Goal: Information Seeking & Learning: Check status

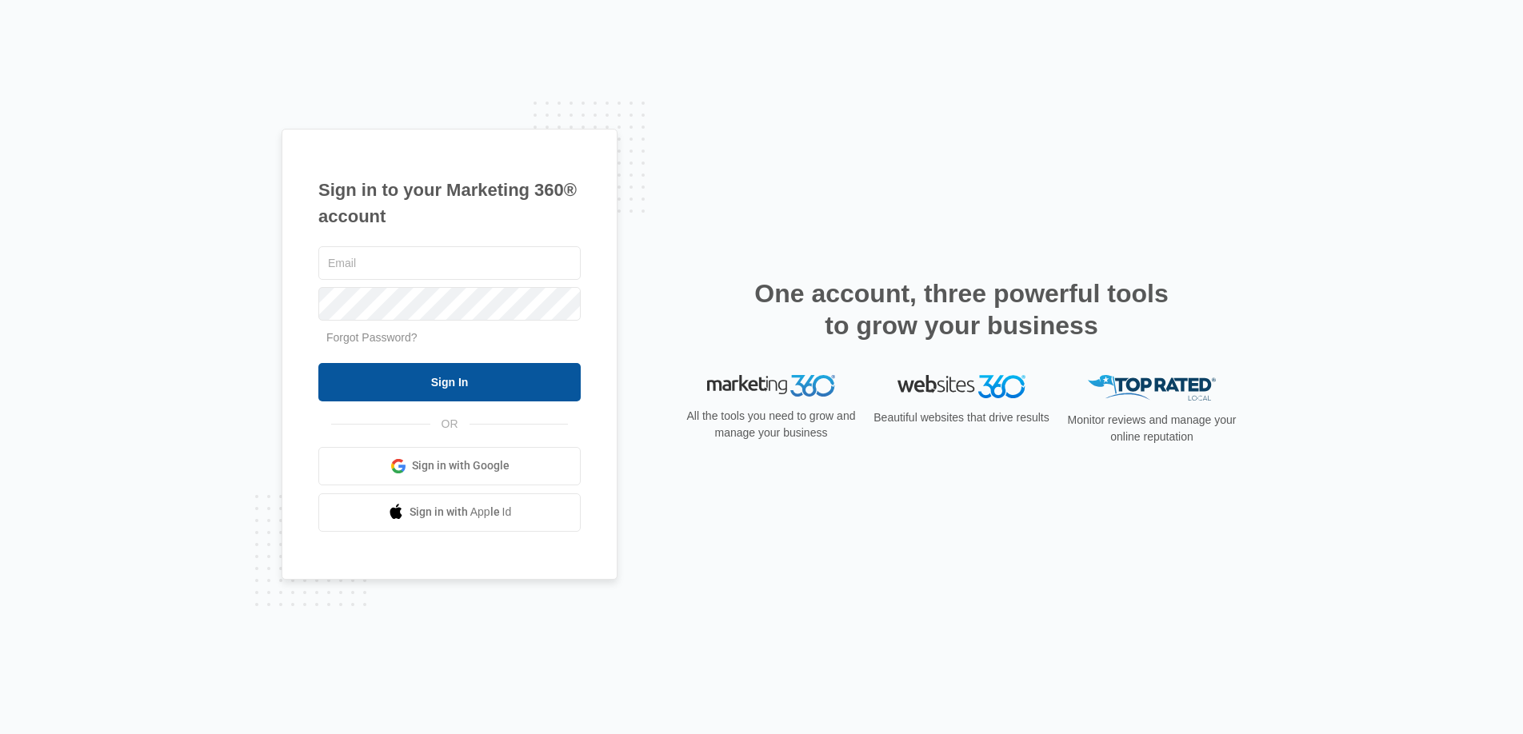
type input "[DOMAIN_NAME][EMAIL_ADDRESS][DOMAIN_NAME]"
click at [508, 385] on input "Sign In" at bounding box center [449, 382] width 262 height 38
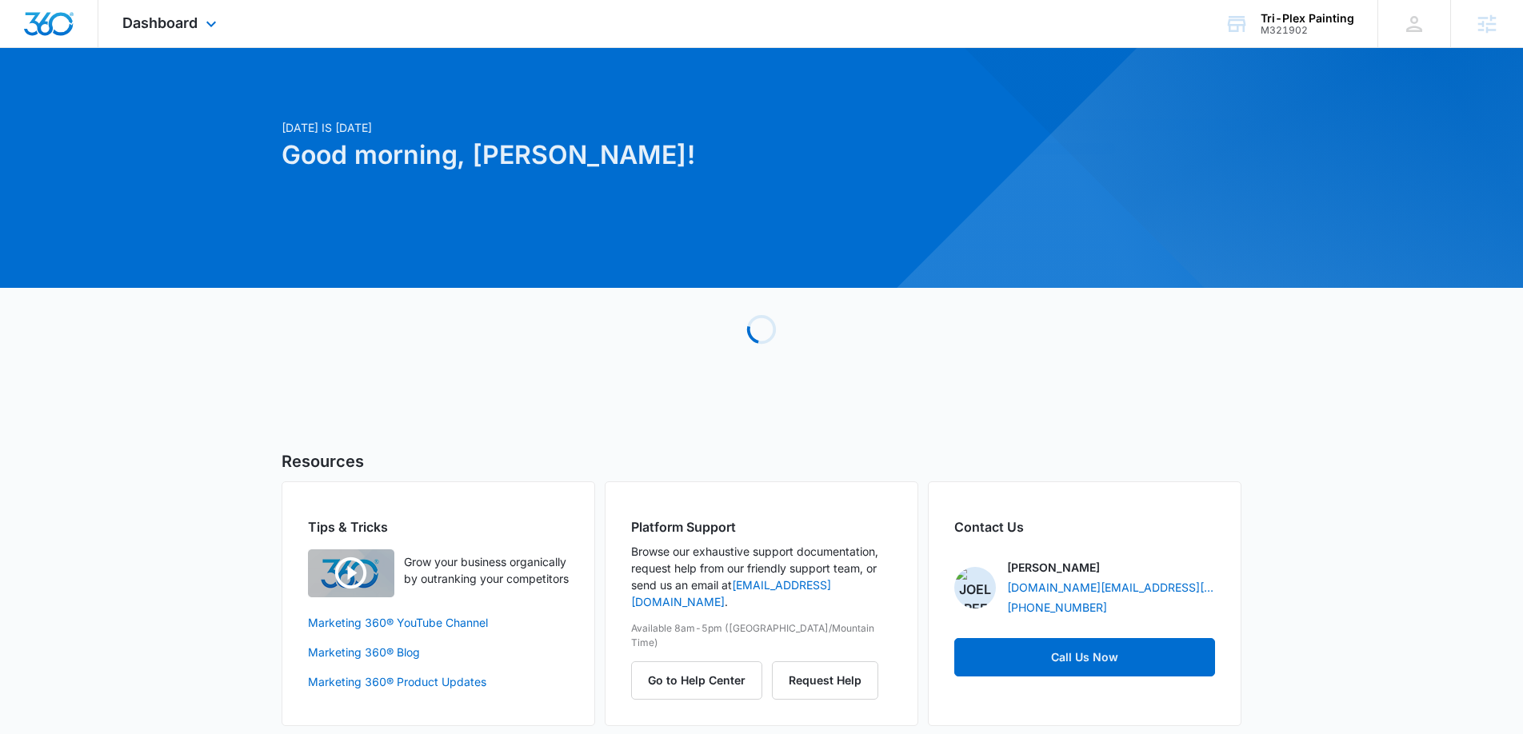
click at [212, 34] on div "Dashboard Apps Reputation Forms CRM Email Social Payments POS Content Ads Intel…" at bounding box center [171, 23] width 146 height 47
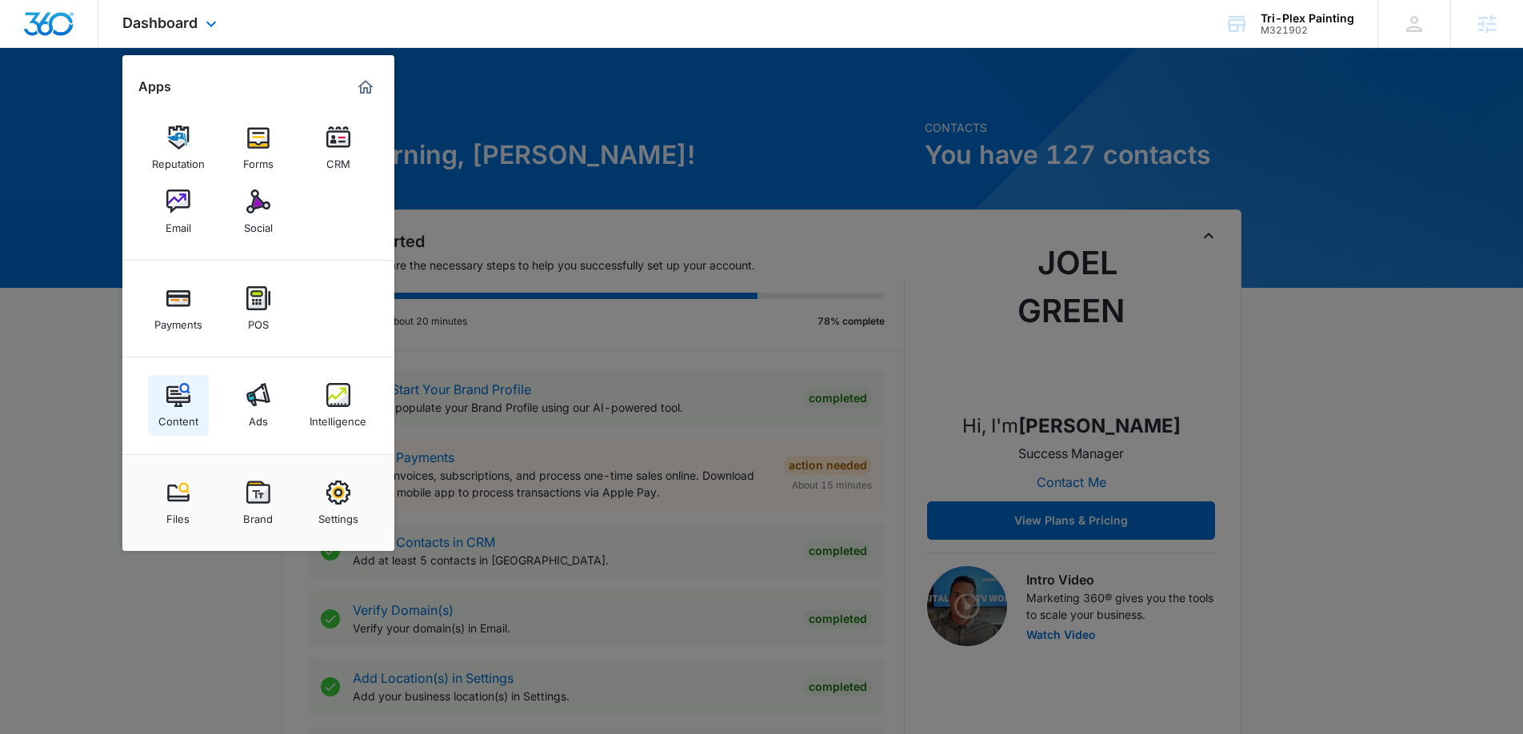
click at [206, 419] on link "Content" at bounding box center [178, 405] width 61 height 61
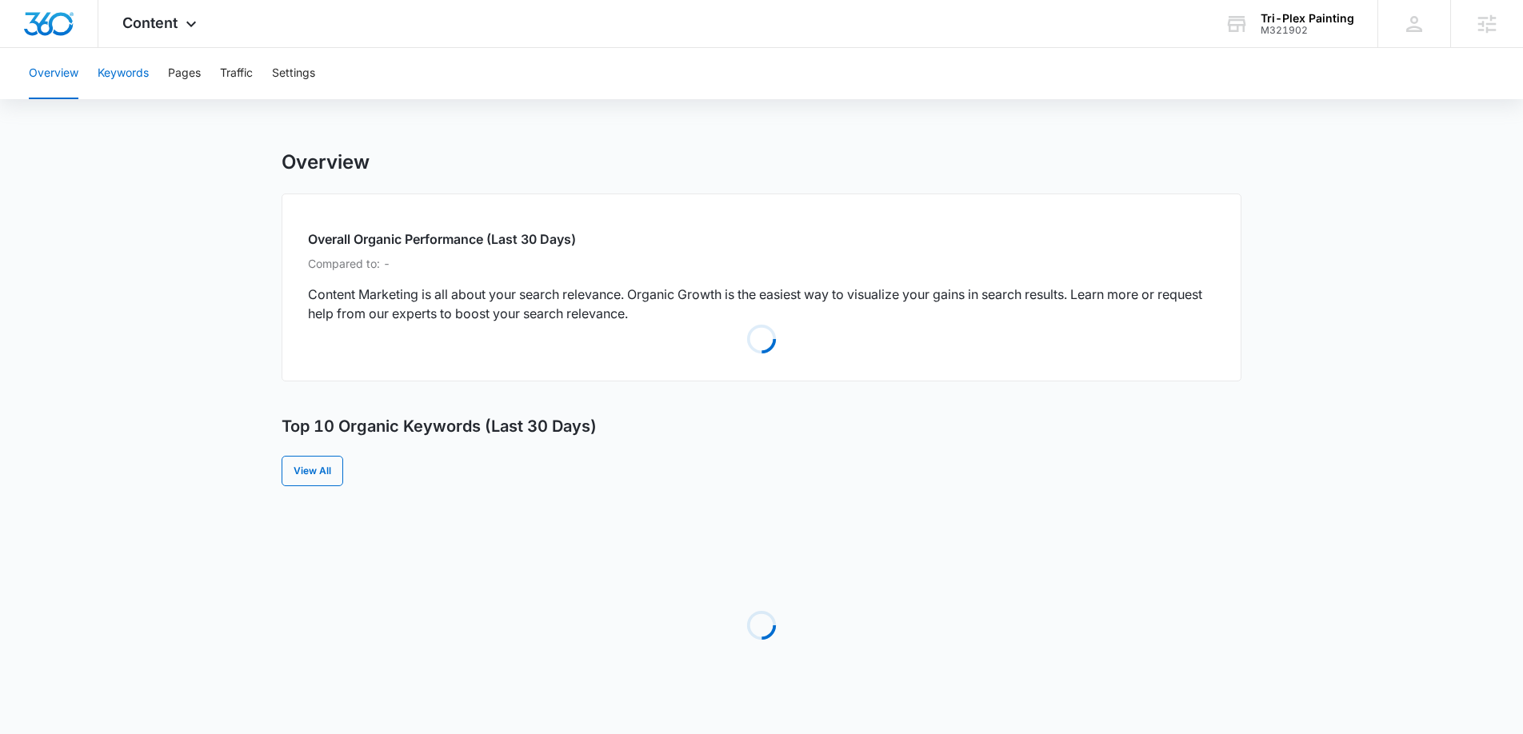
click at [143, 86] on button "Keywords" at bounding box center [123, 73] width 51 height 51
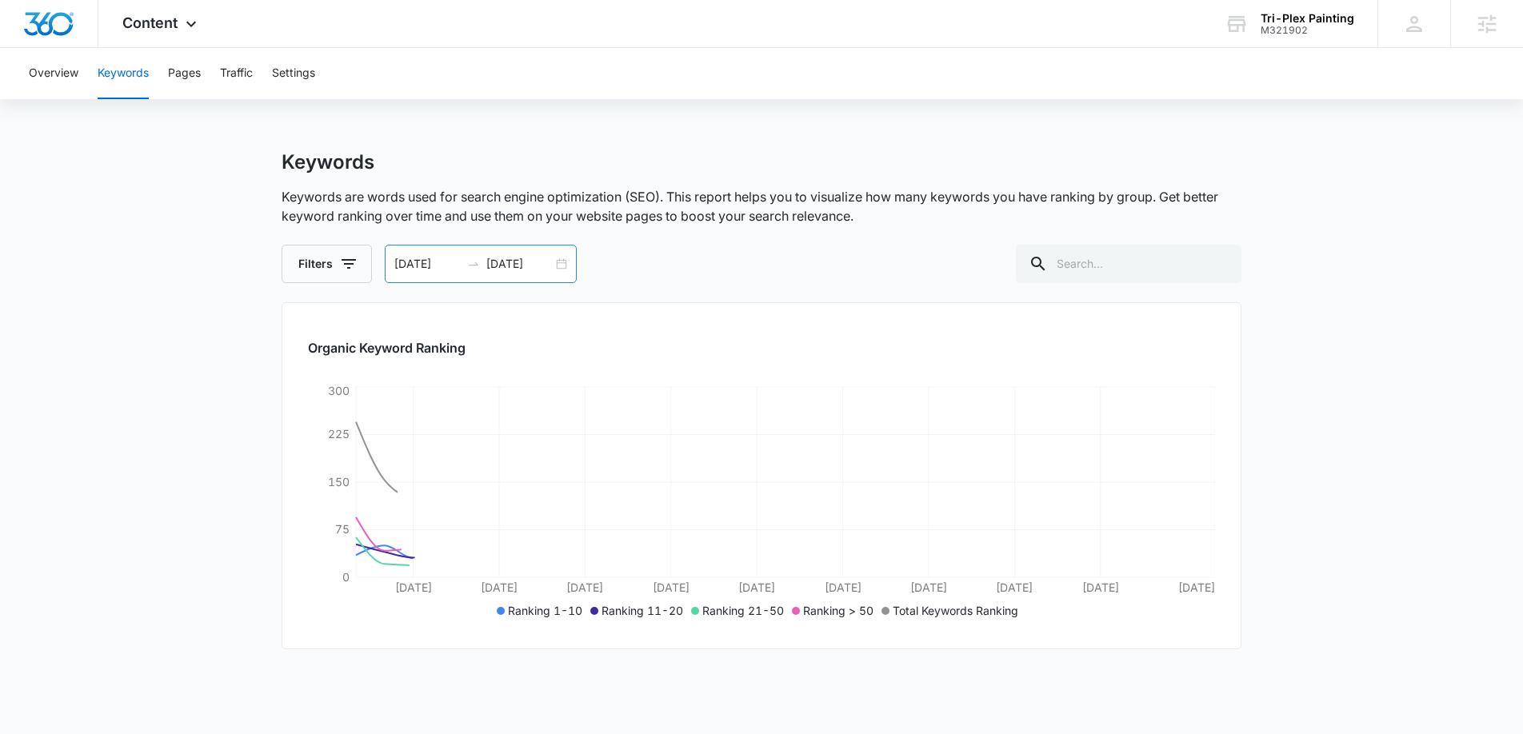
click at [562, 266] on div "09/12/2025 10/12/2025" at bounding box center [481, 264] width 192 height 38
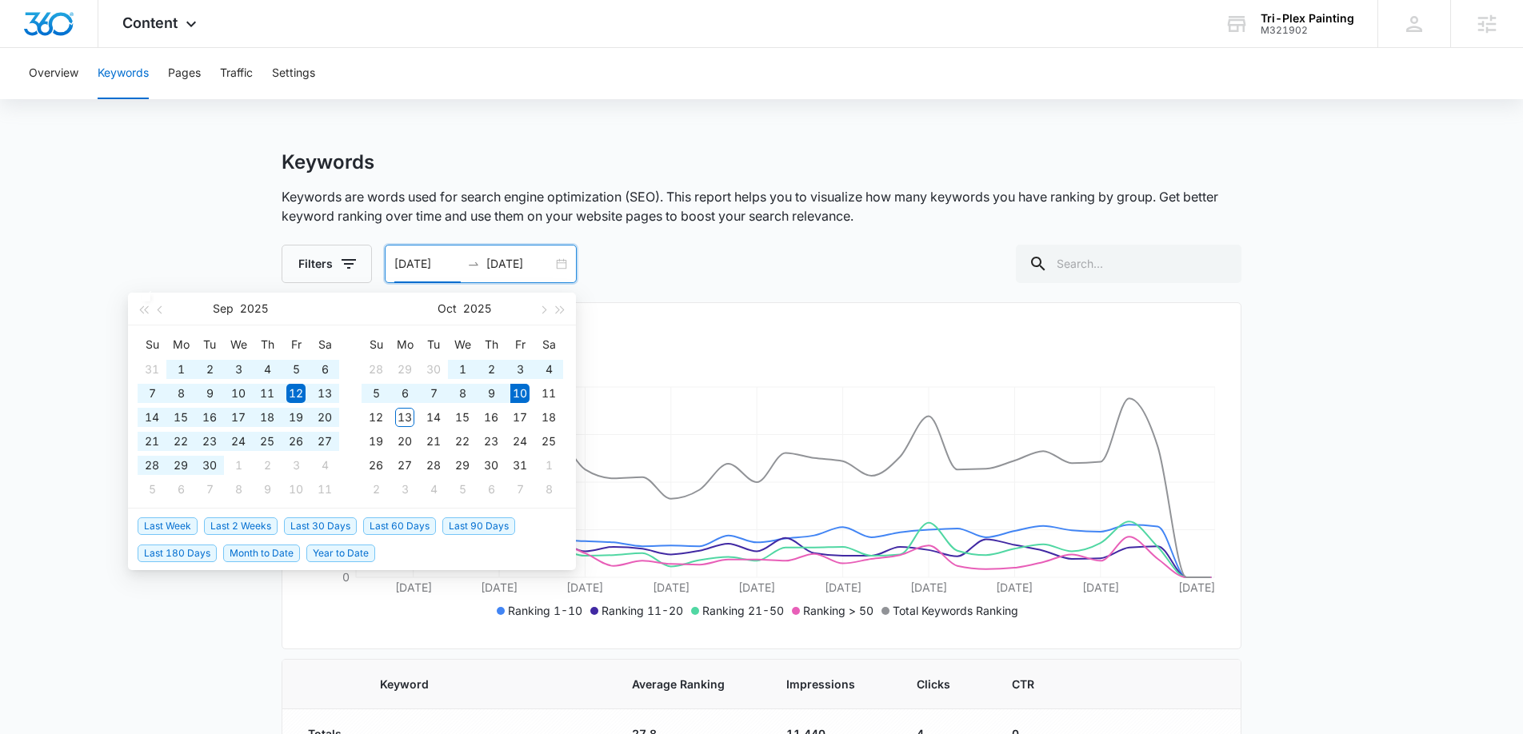
click at [163, 550] on span "Last 180 Days" at bounding box center [177, 554] width 79 height 18
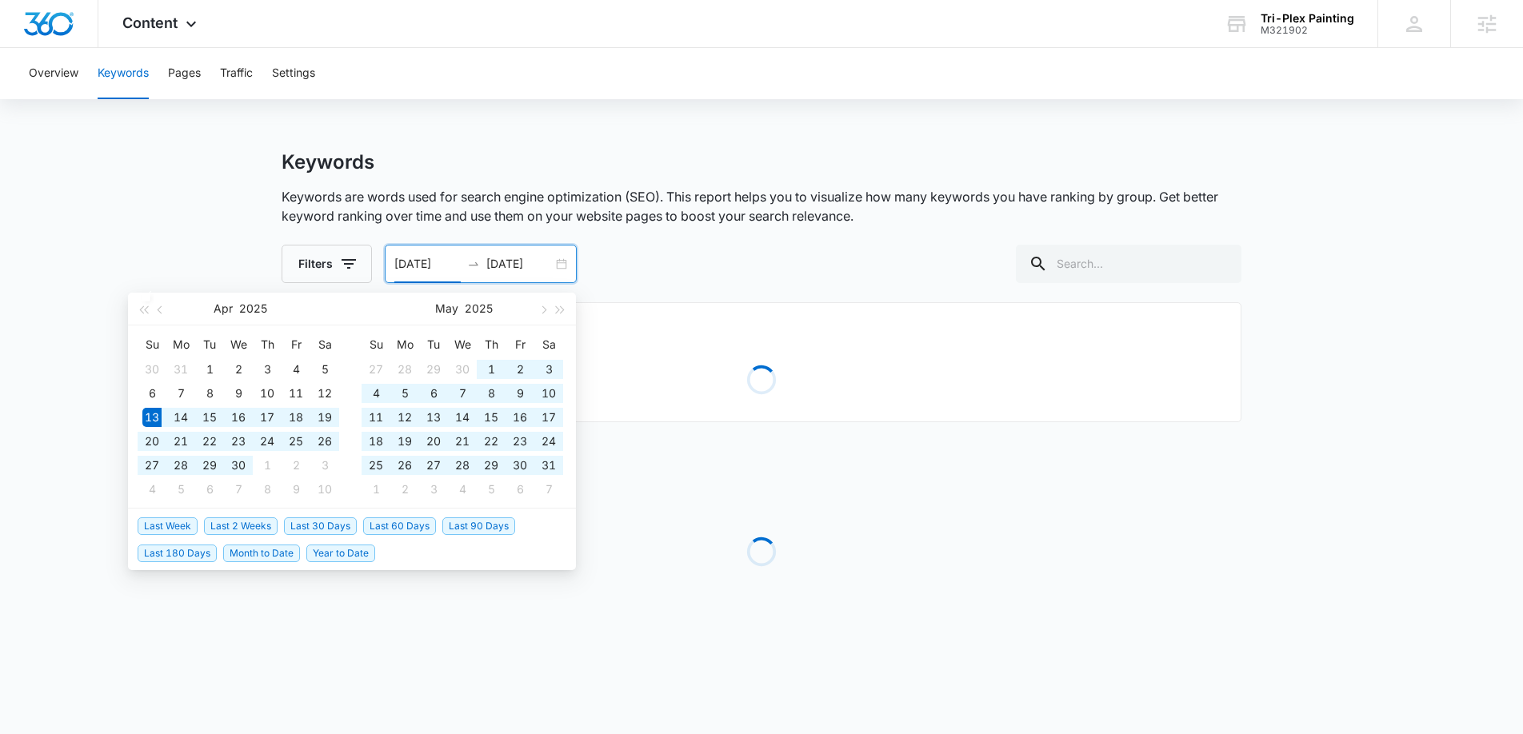
type input "04/13/2025"
type input "10/10/2025"
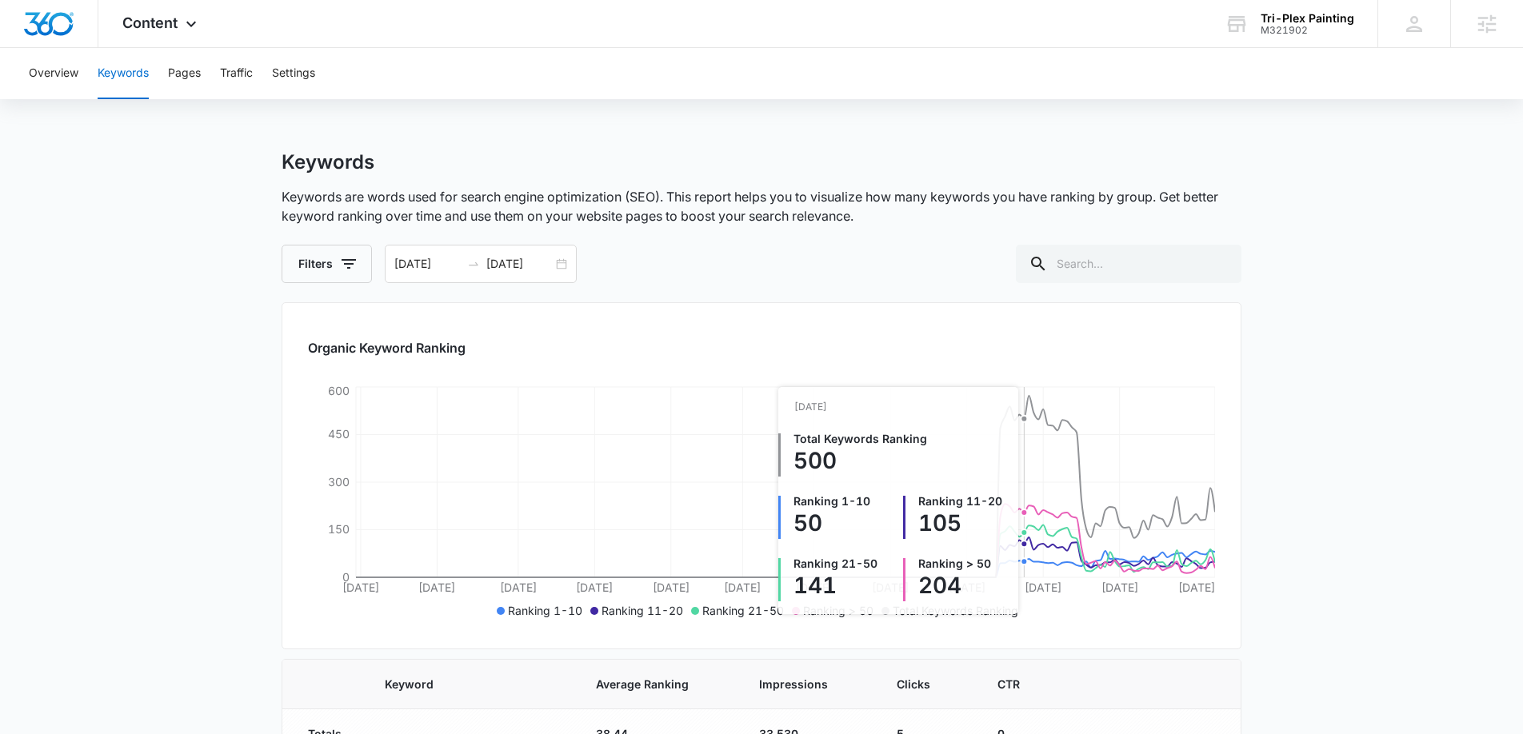
click at [1024, 539] on icon "Apr 14 Apr 30 May 17 Jun 2 Jun 18 Jul 3 Jul 18 Aug 3 Aug 19 Sep 4 Sep 20 Oct 10…" at bounding box center [761, 503] width 907 height 240
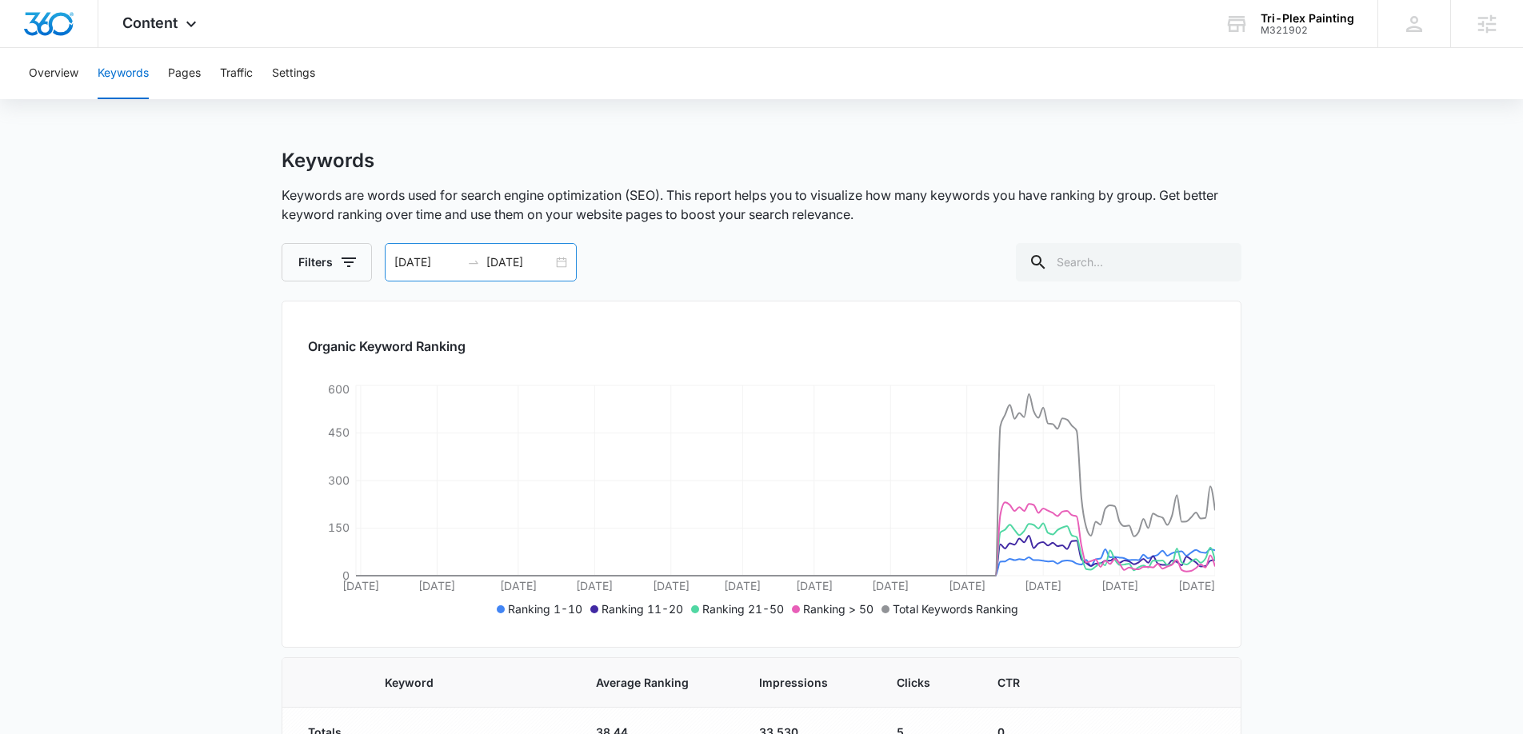
click at [562, 263] on div "04/13/2025 10/10/2025" at bounding box center [481, 262] width 192 height 38
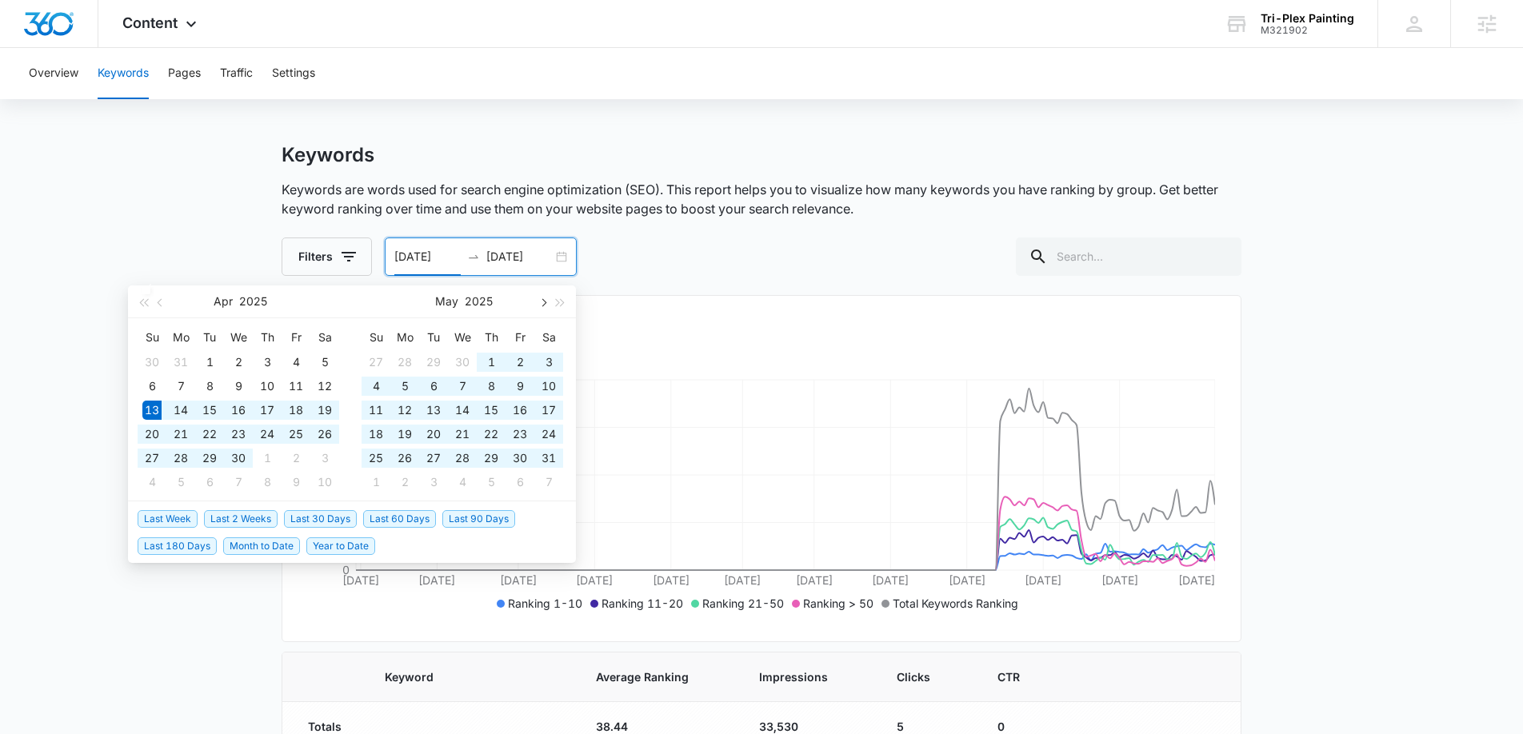
click at [539, 307] on button "button" at bounding box center [543, 302] width 18 height 32
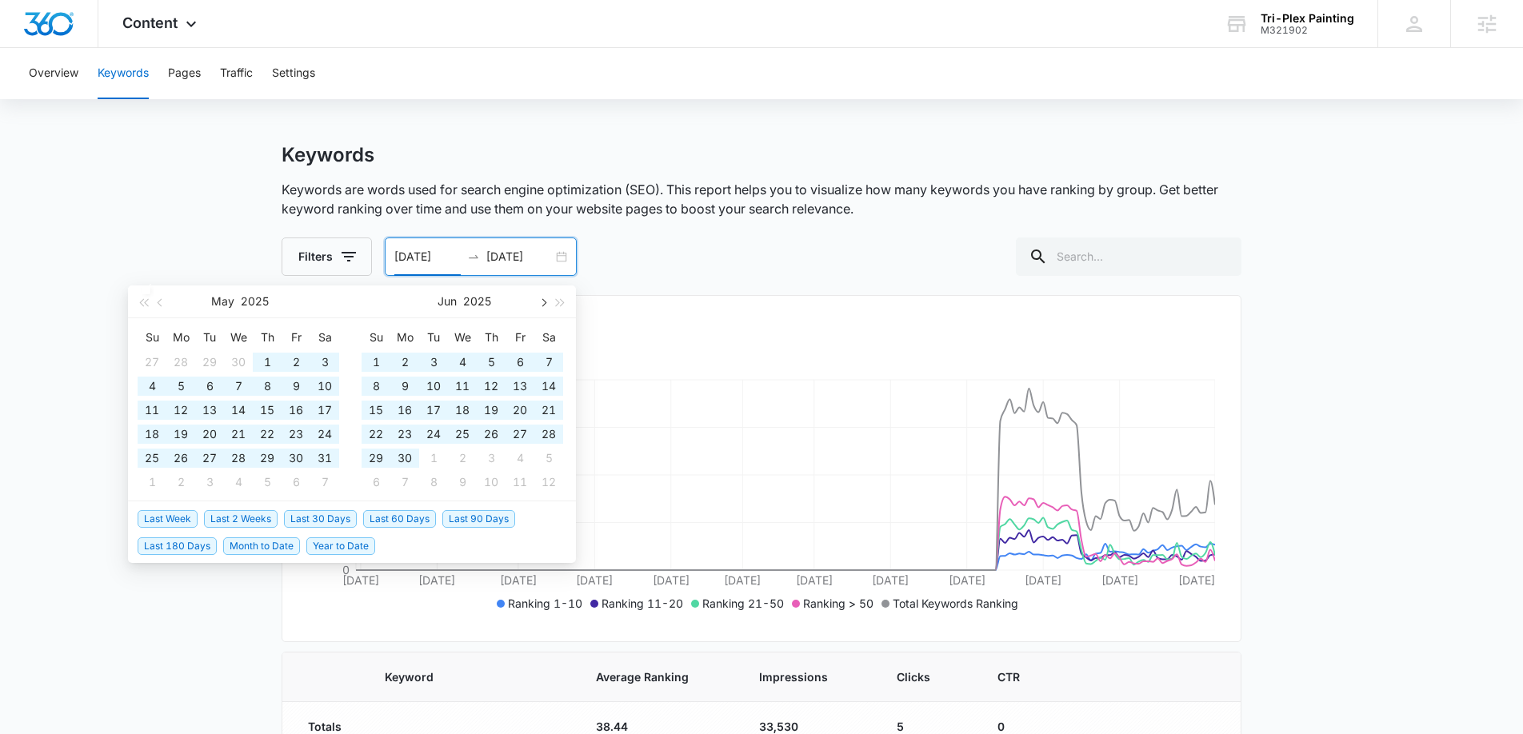
click at [539, 306] on button "button" at bounding box center [543, 302] width 18 height 32
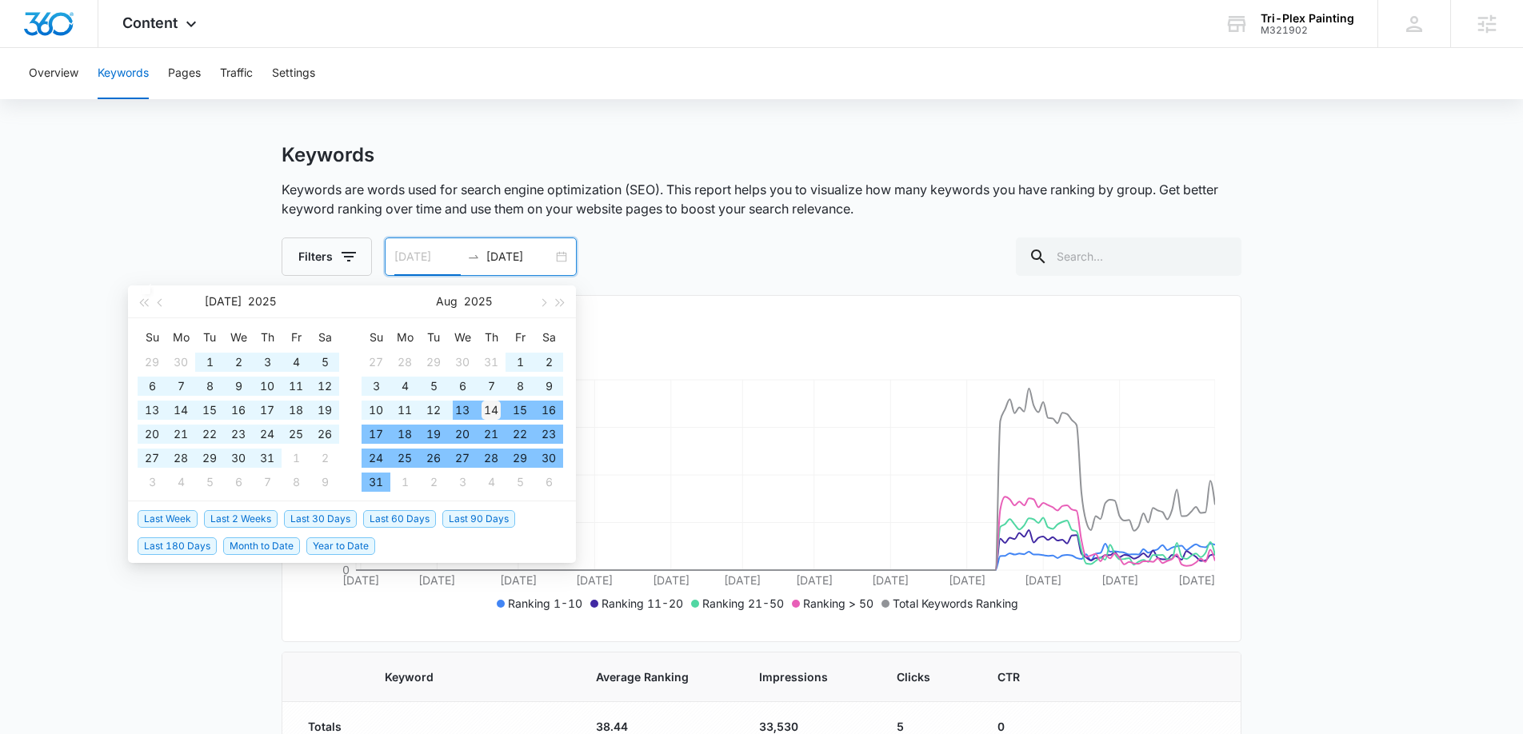
type input "08/14/2025"
click at [487, 407] on div "14" at bounding box center [491, 410] width 19 height 19
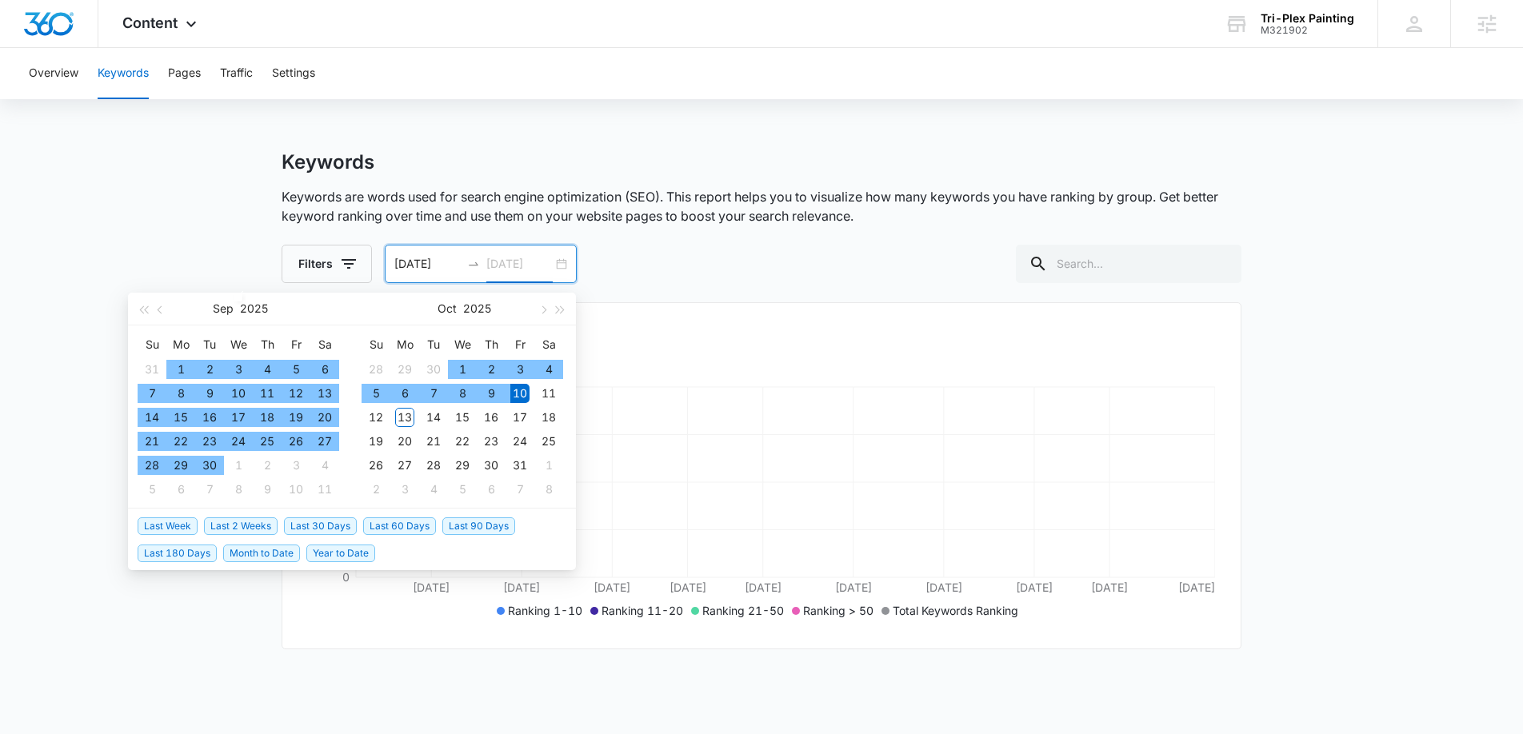
type input "10/10/2025"
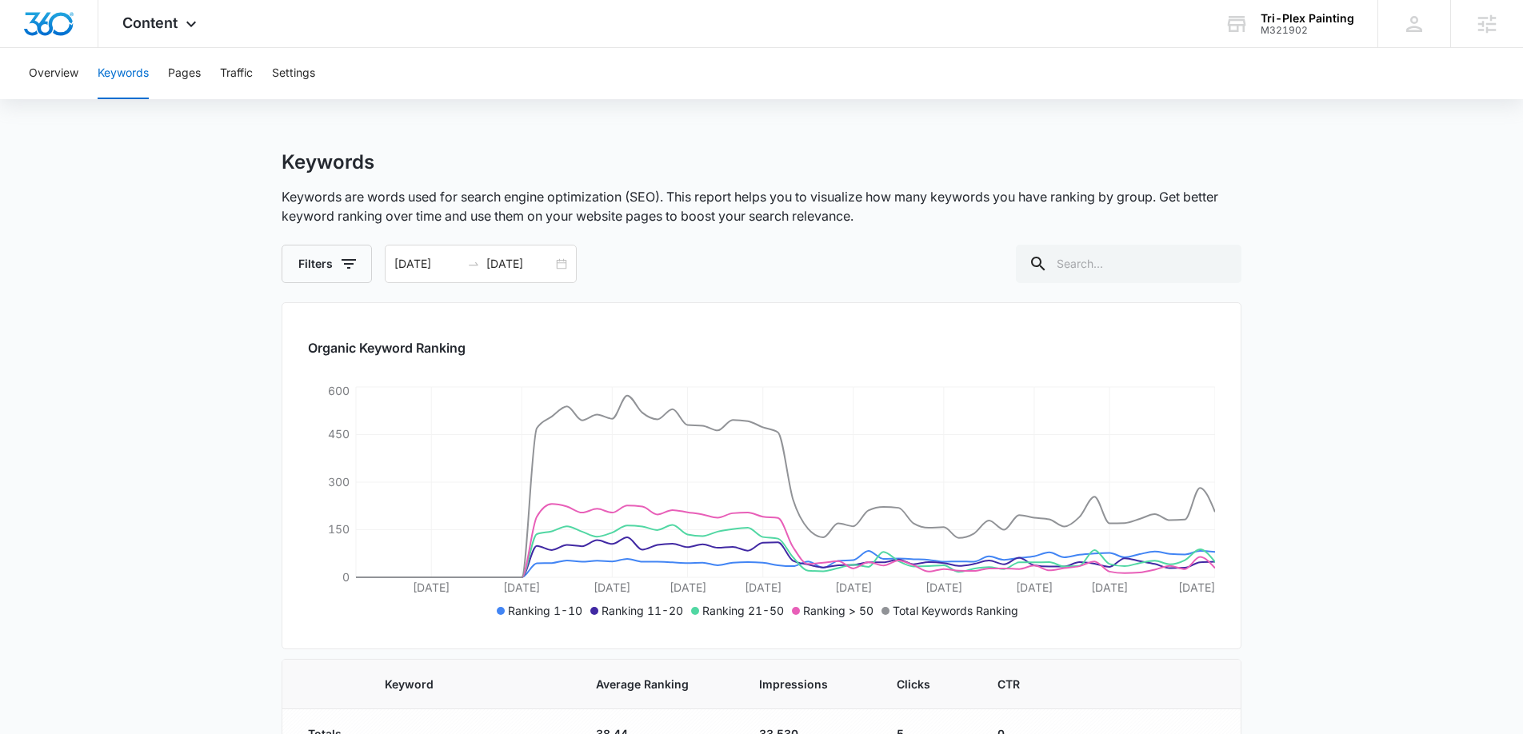
click at [735, 236] on div "Keywords Keywords are words used for search engine optimization (SEO). This rep…" at bounding box center [762, 216] width 960 height 133
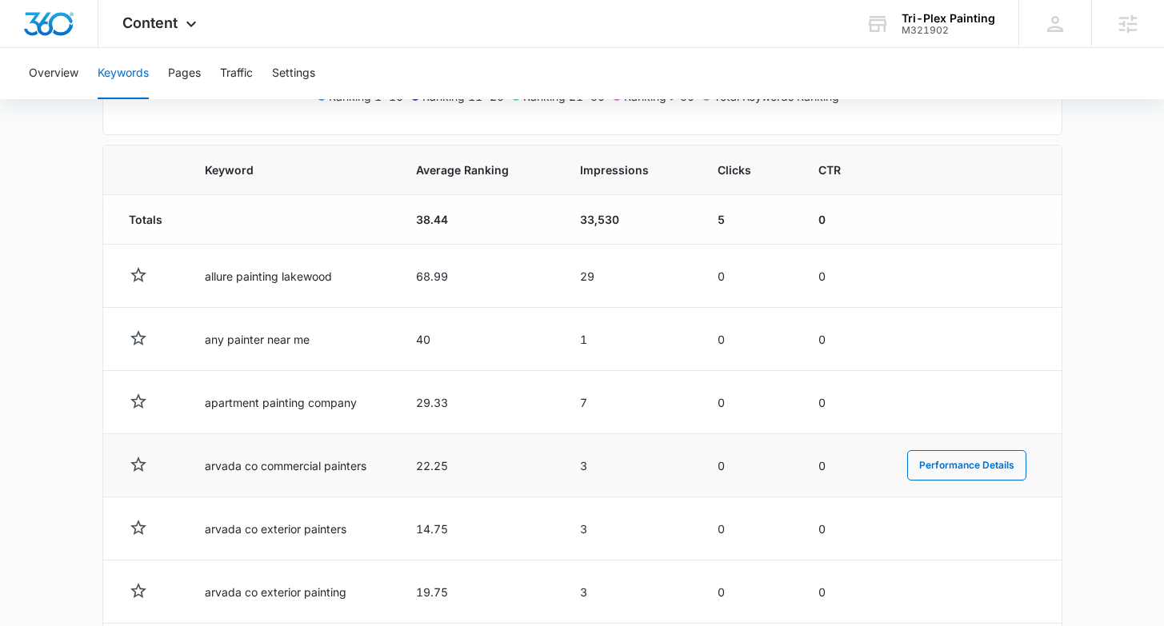
scroll to position [853, 0]
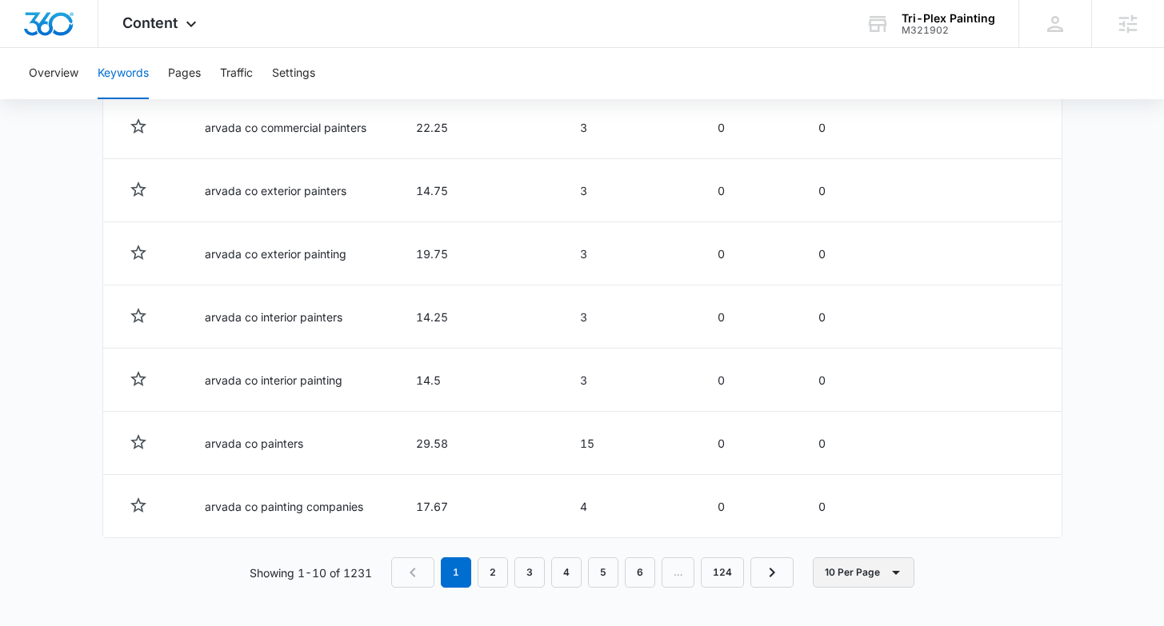
click at [890, 583] on button "10 Per Page" at bounding box center [864, 573] width 102 height 30
click at [892, 529] on div "100 Per Page" at bounding box center [869, 525] width 70 height 11
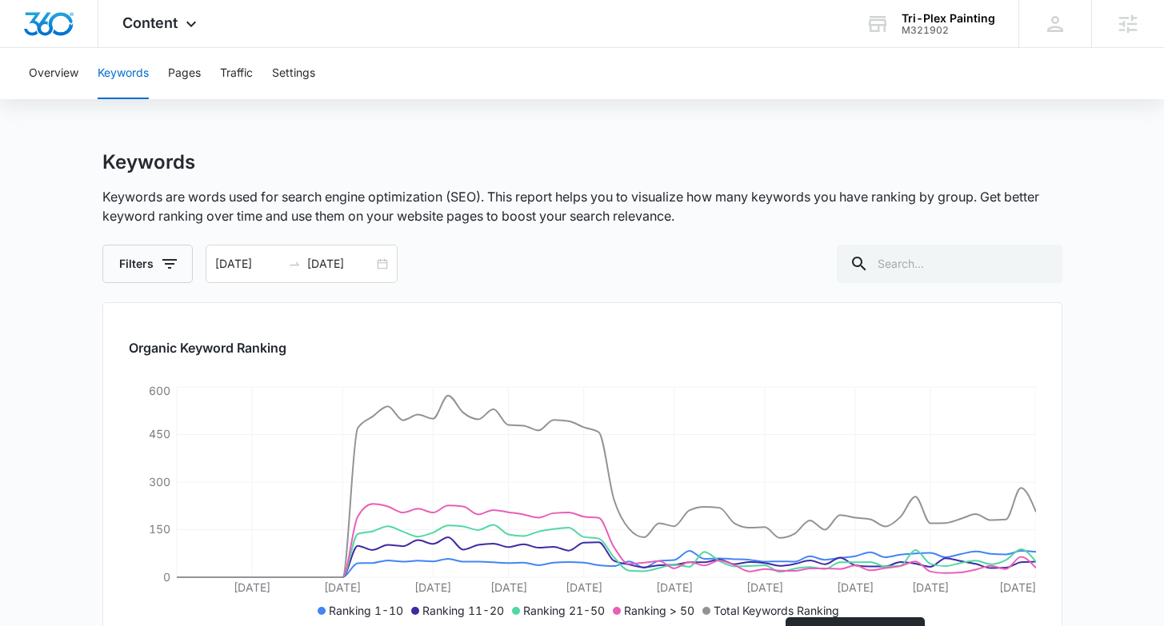
scroll to position [291, 0]
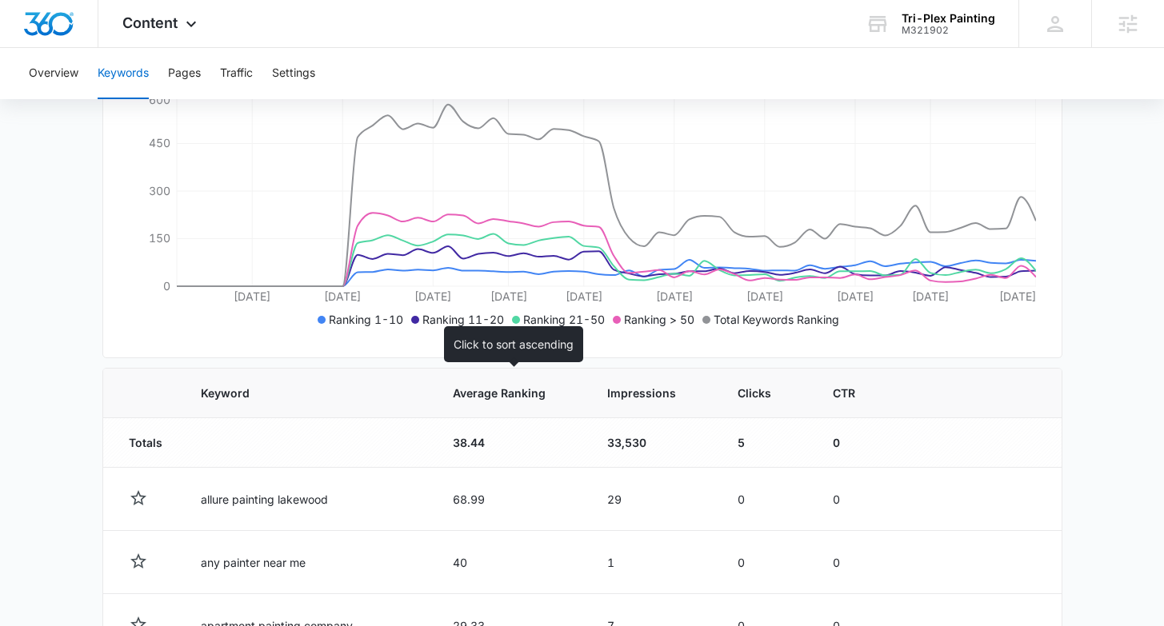
click at [495, 400] on span "Average Ranking" at bounding box center [499, 393] width 93 height 17
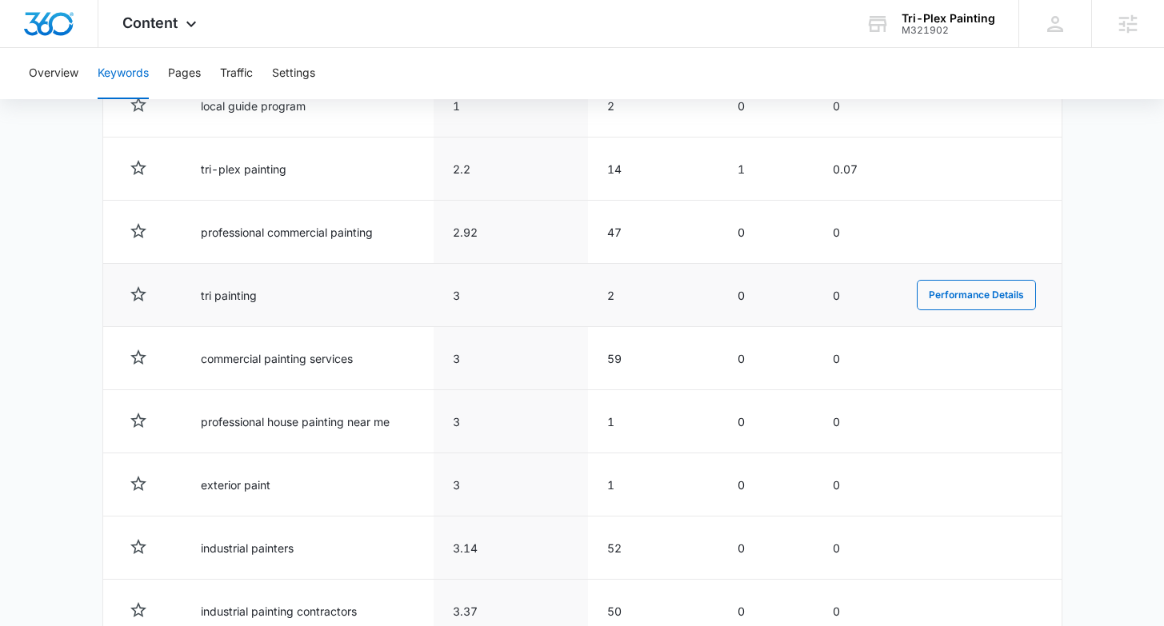
scroll to position [697, 0]
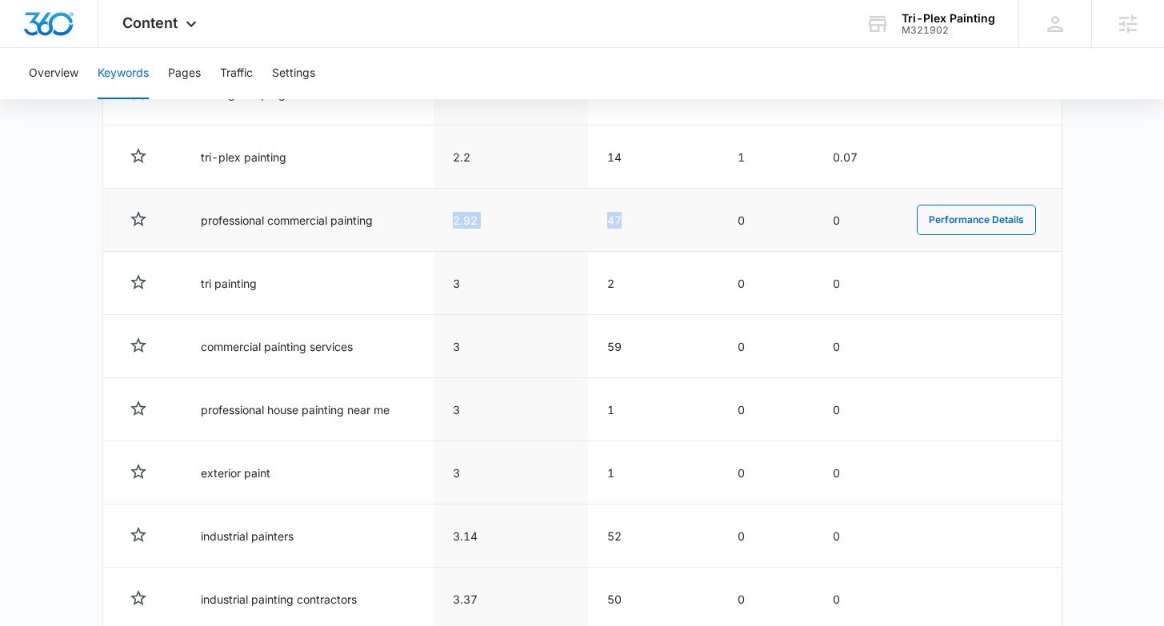
drag, startPoint x: 447, startPoint y: 222, endPoint x: 703, endPoint y: 225, distance: 256.0
click at [704, 225] on tr "professional commercial painting 2.92 47 0 0 Performance Details" at bounding box center [582, 220] width 958 height 63
click at [698, 226] on td "47" at bounding box center [653, 220] width 130 height 63
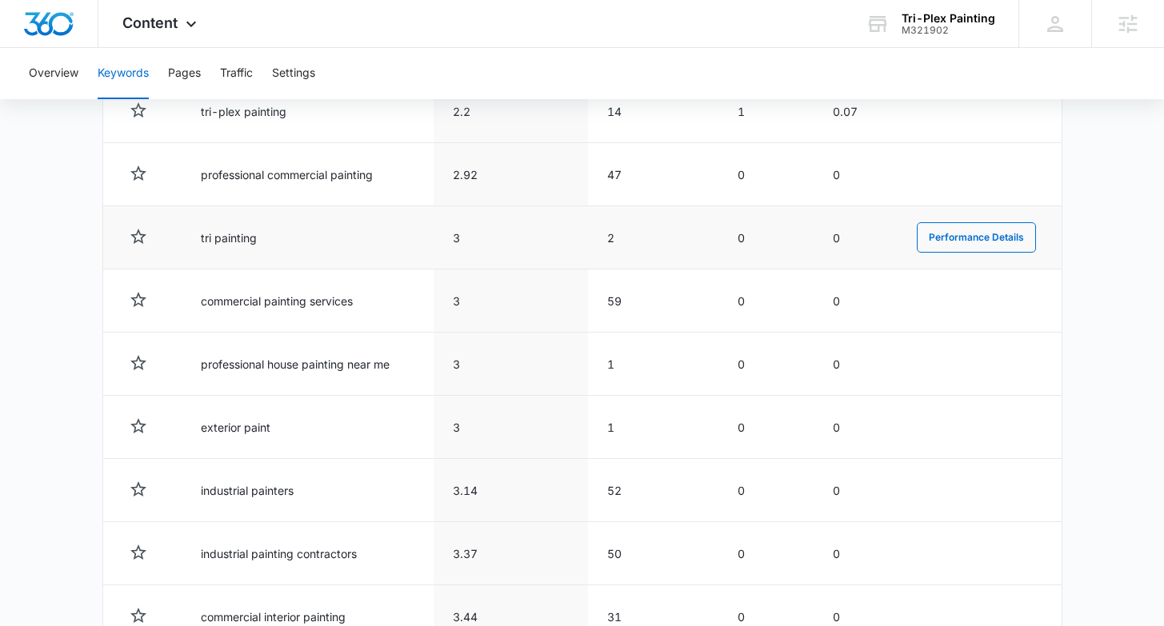
scroll to position [803, 0]
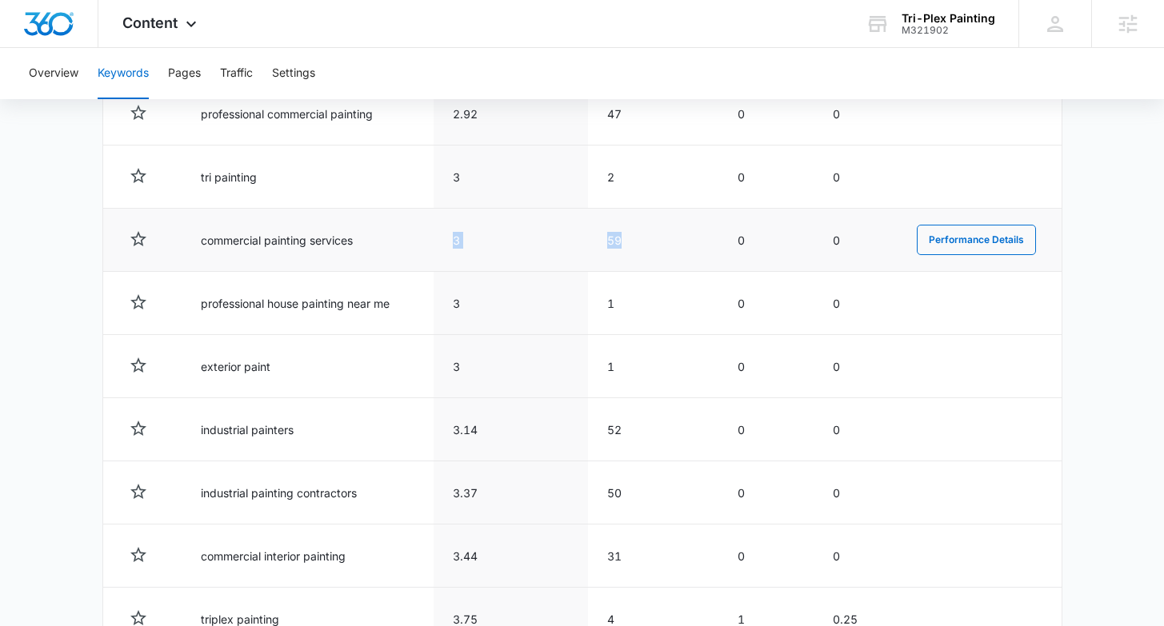
drag, startPoint x: 441, startPoint y: 246, endPoint x: 656, endPoint y: 257, distance: 215.5
click at [656, 256] on tr "commercial painting services 3 59 0 0 Performance Details" at bounding box center [582, 240] width 958 height 63
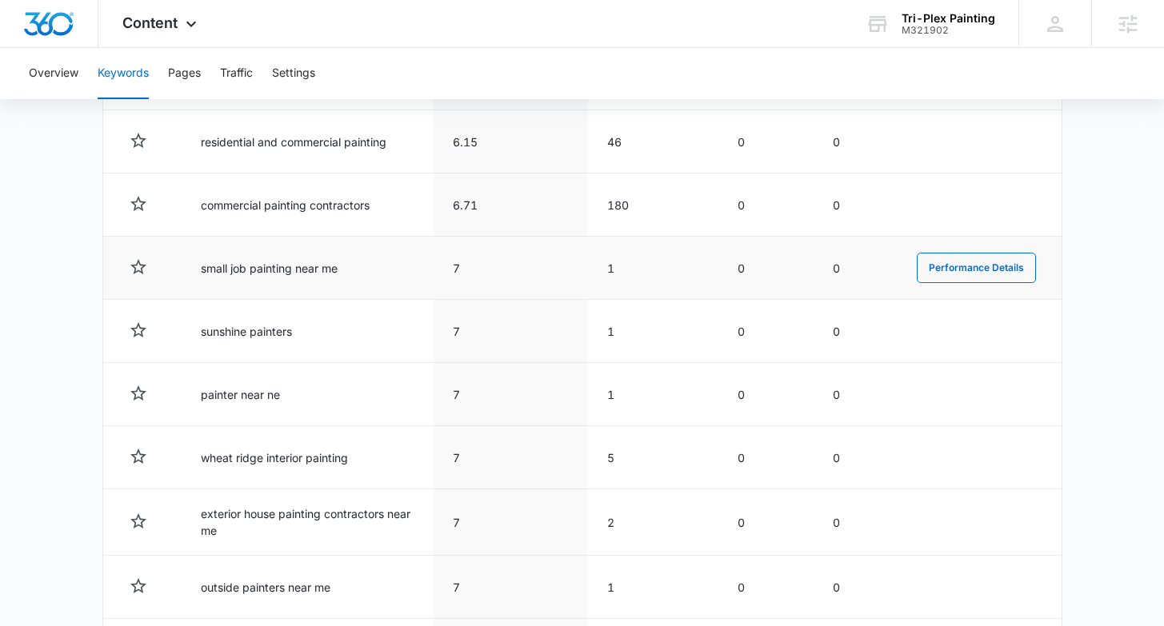
scroll to position [2364, 0]
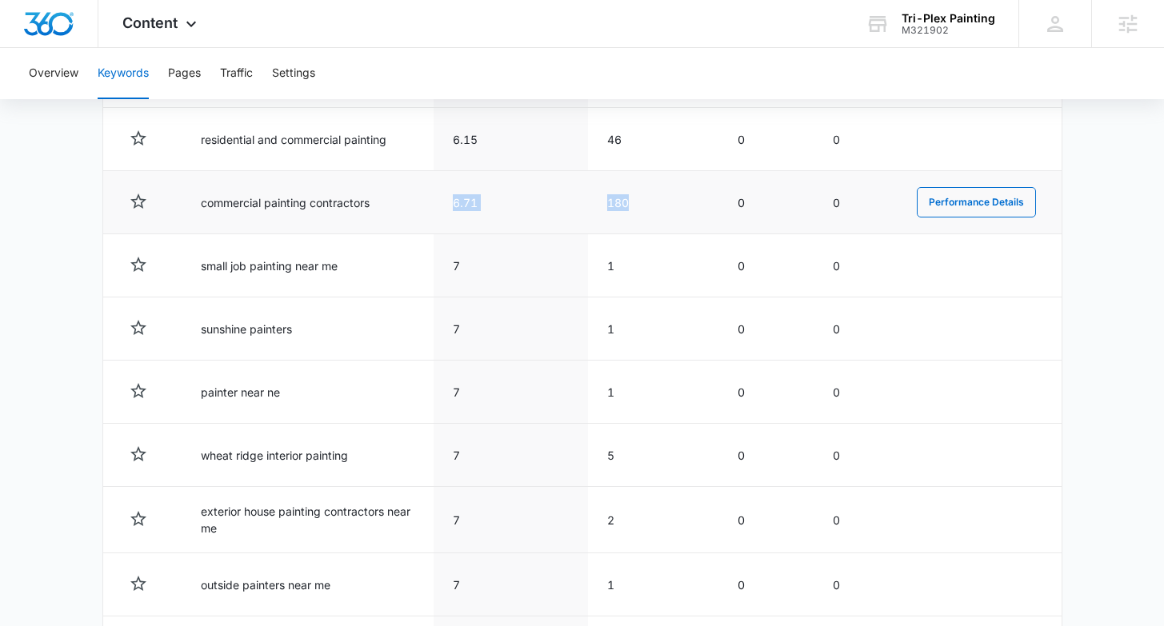
drag, startPoint x: 510, startPoint y: 202, endPoint x: 666, endPoint y: 199, distance: 155.2
click at [666, 199] on tr "commercial painting contractors 6.71 180 0 0 Performance Details" at bounding box center [582, 202] width 958 height 63
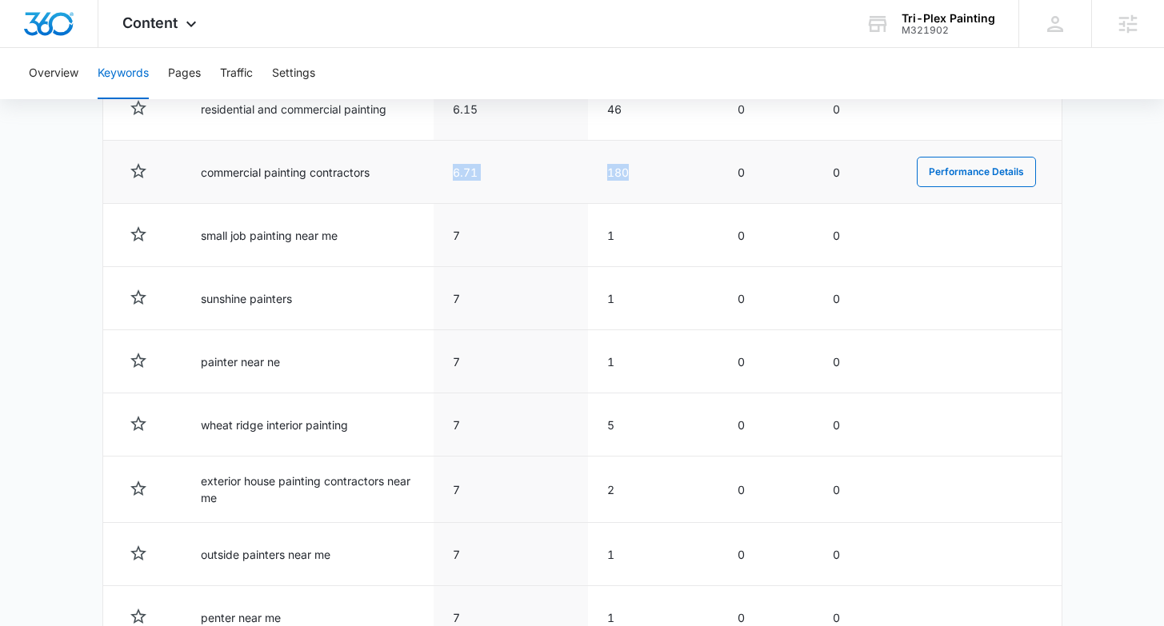
scroll to position [2219, 0]
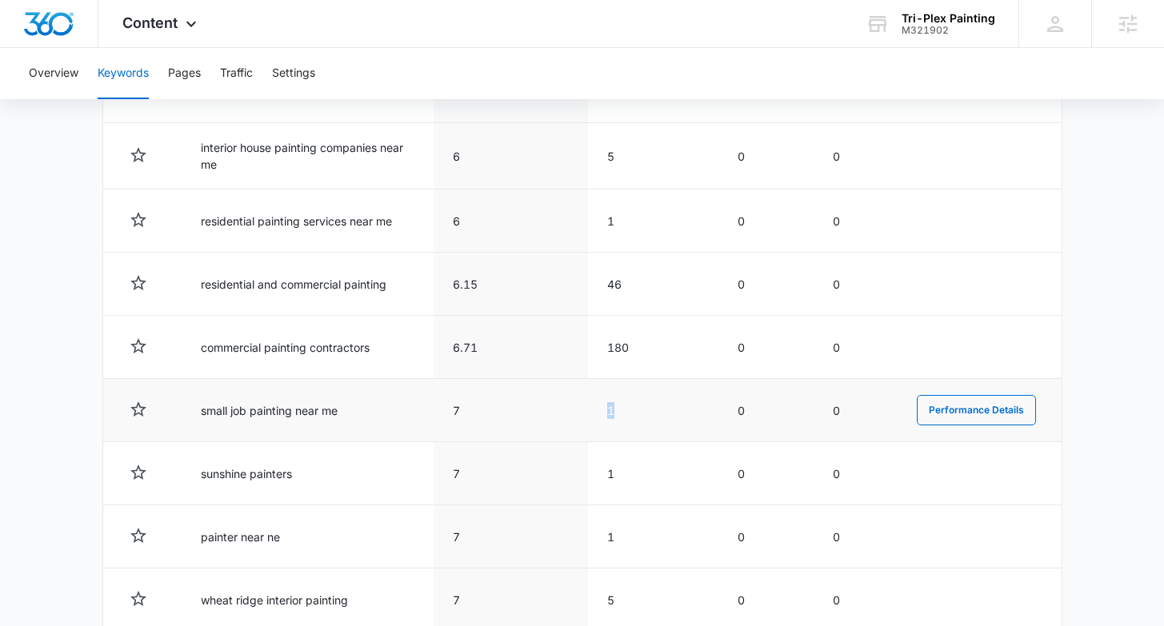
drag, startPoint x: 651, startPoint y: 414, endPoint x: 585, endPoint y: 408, distance: 66.7
click at [585, 408] on tr "small job painting near me 7 1 0 0 Performance Details" at bounding box center [582, 410] width 958 height 63
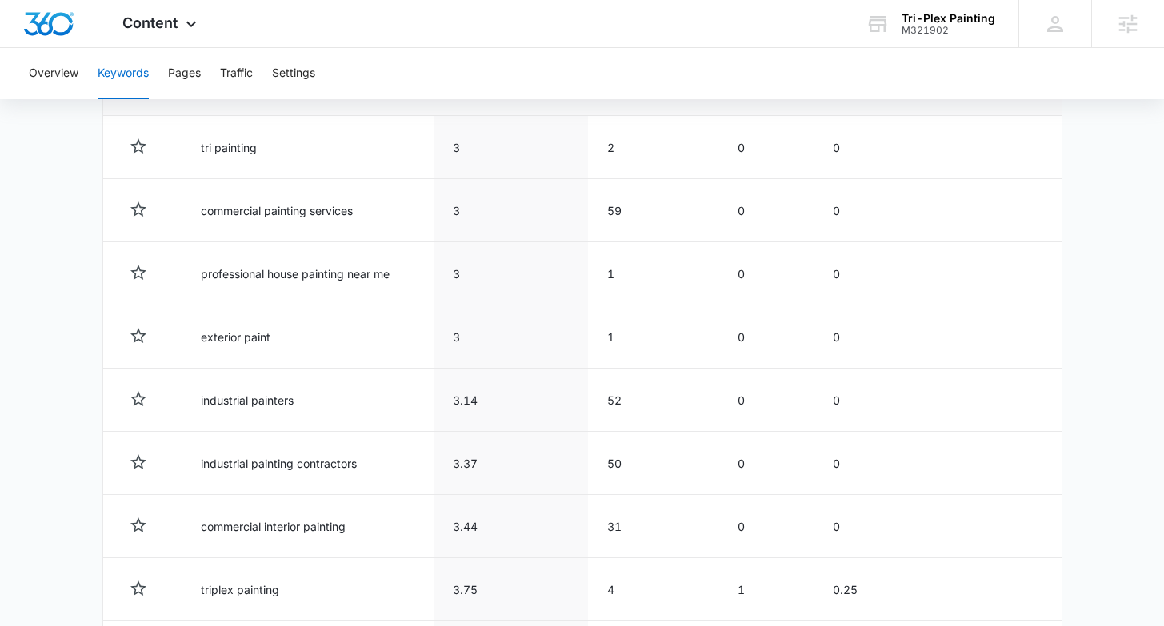
scroll to position [525, 0]
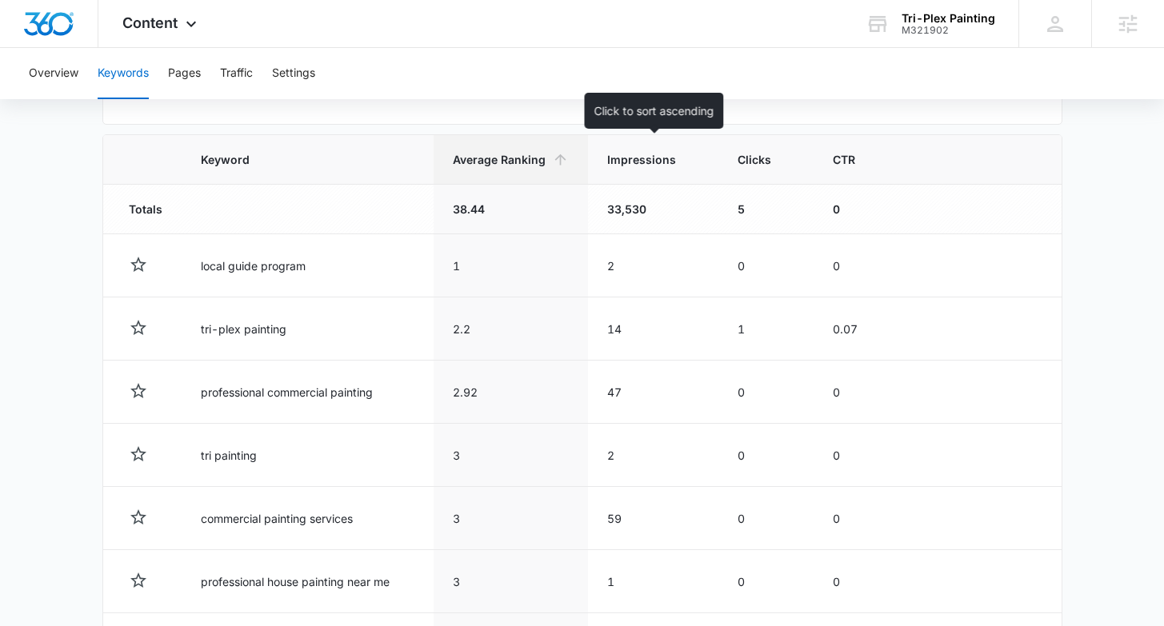
click at [641, 166] on span "Impressions" at bounding box center [641, 159] width 69 height 17
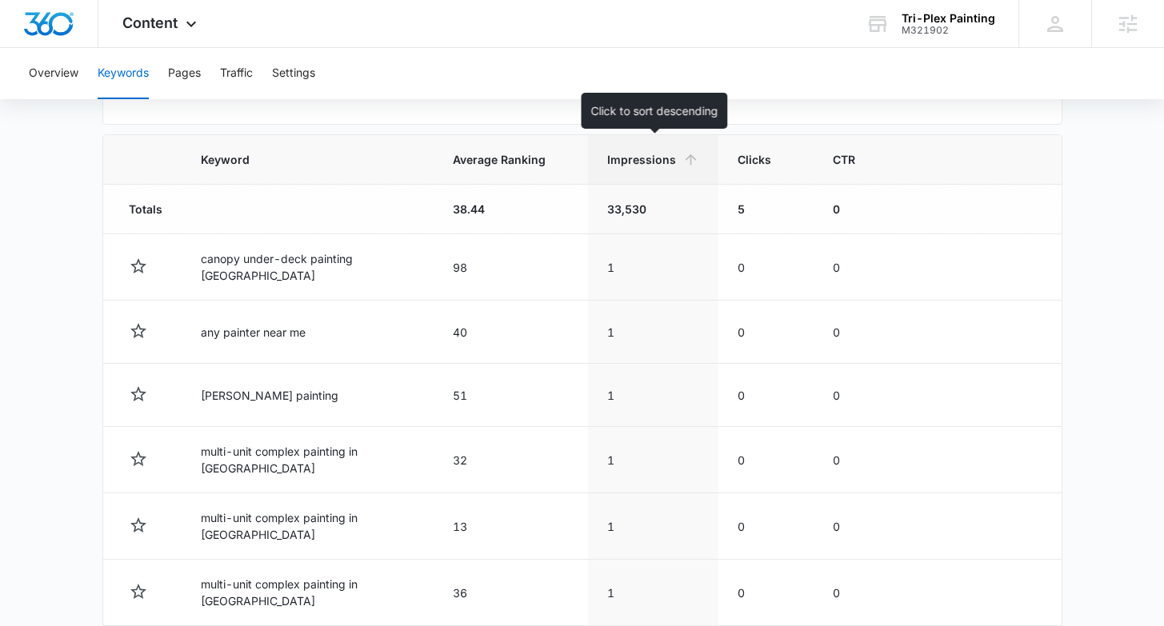
click at [664, 167] on th "Impressions" at bounding box center [653, 160] width 130 height 50
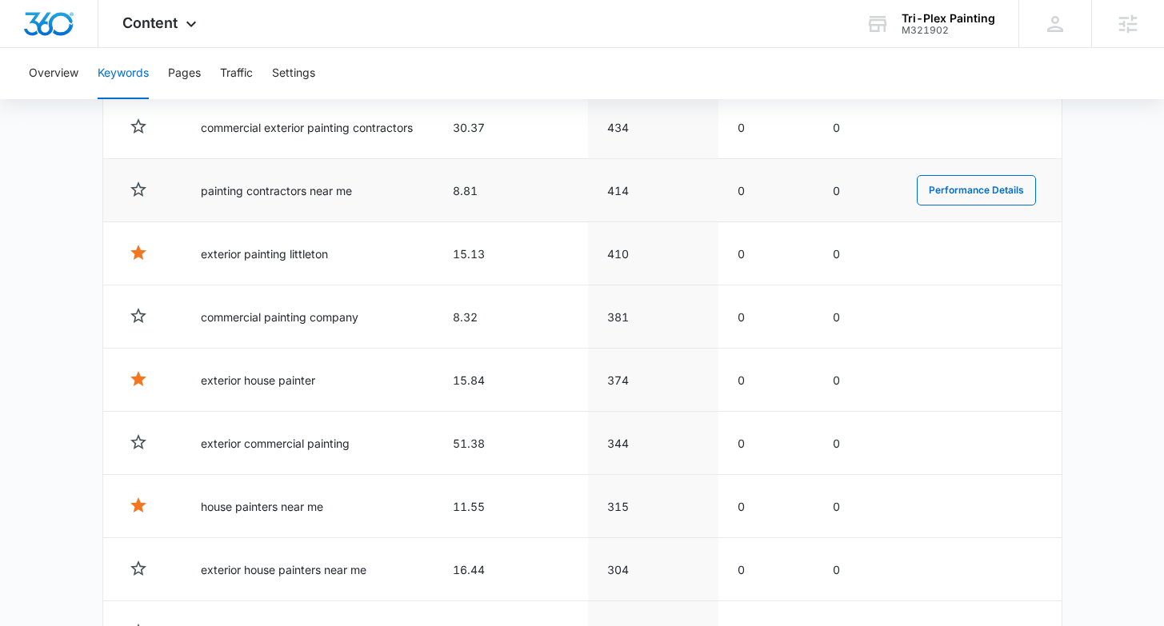
scroll to position [738, 0]
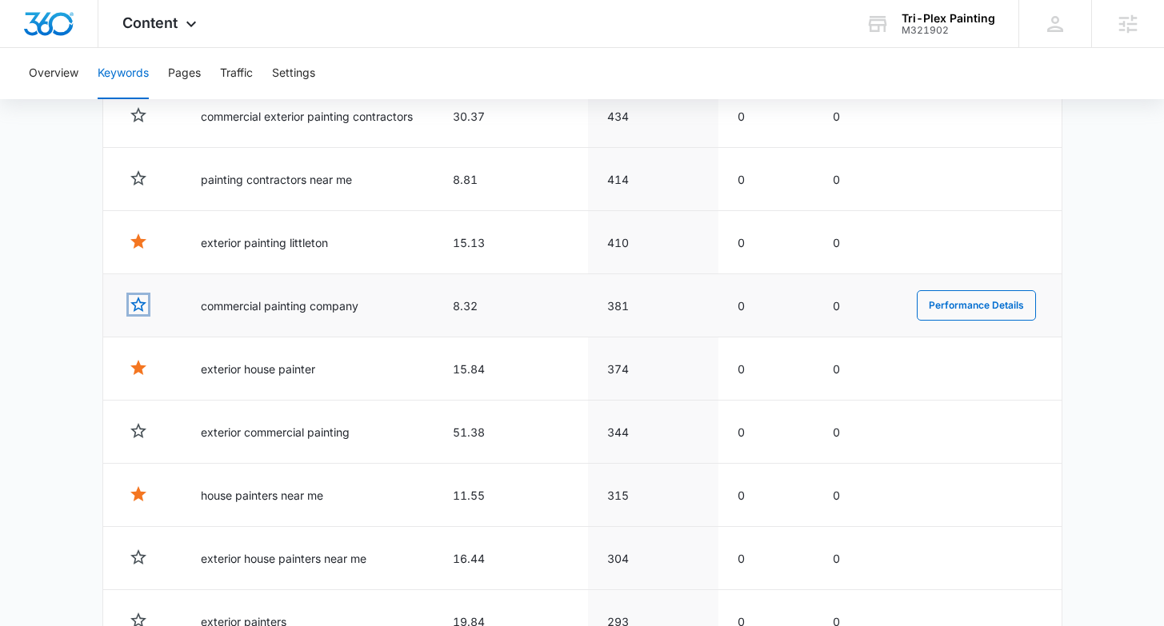
click at [135, 305] on icon "button" at bounding box center [138, 304] width 19 height 19
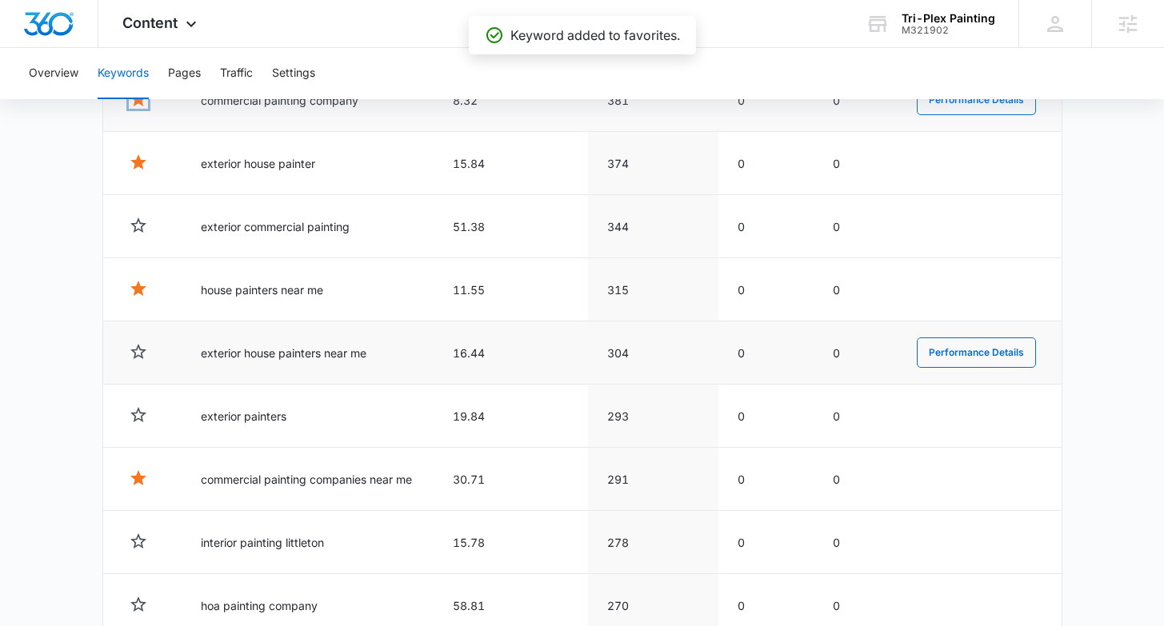
scroll to position [954, 0]
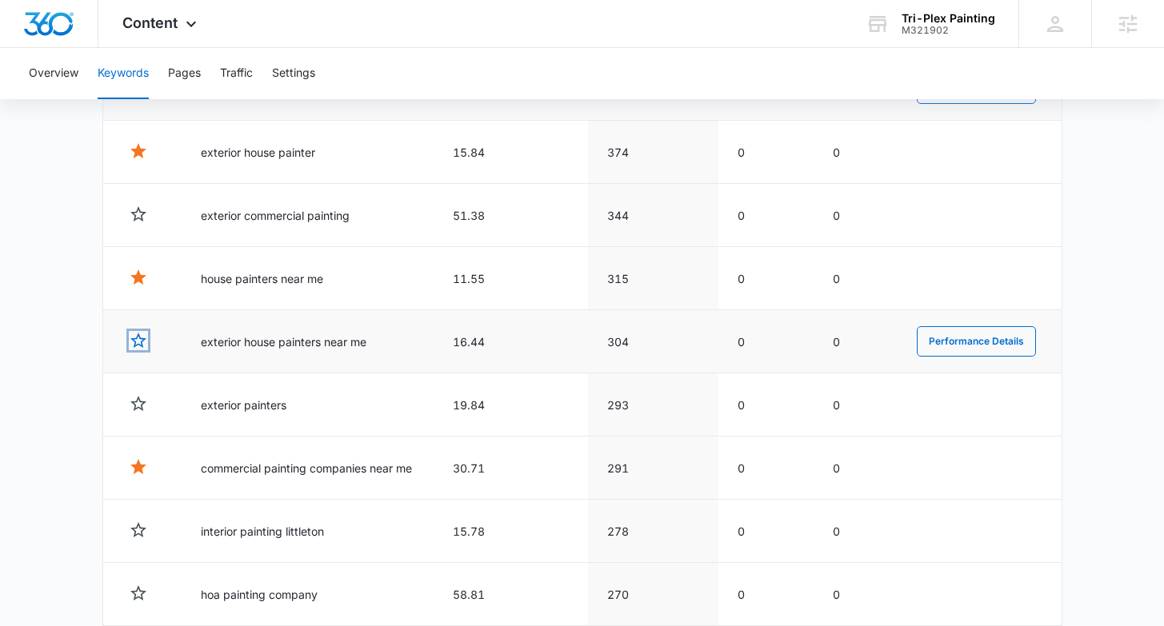
click at [131, 338] on icon "button" at bounding box center [138, 340] width 19 height 19
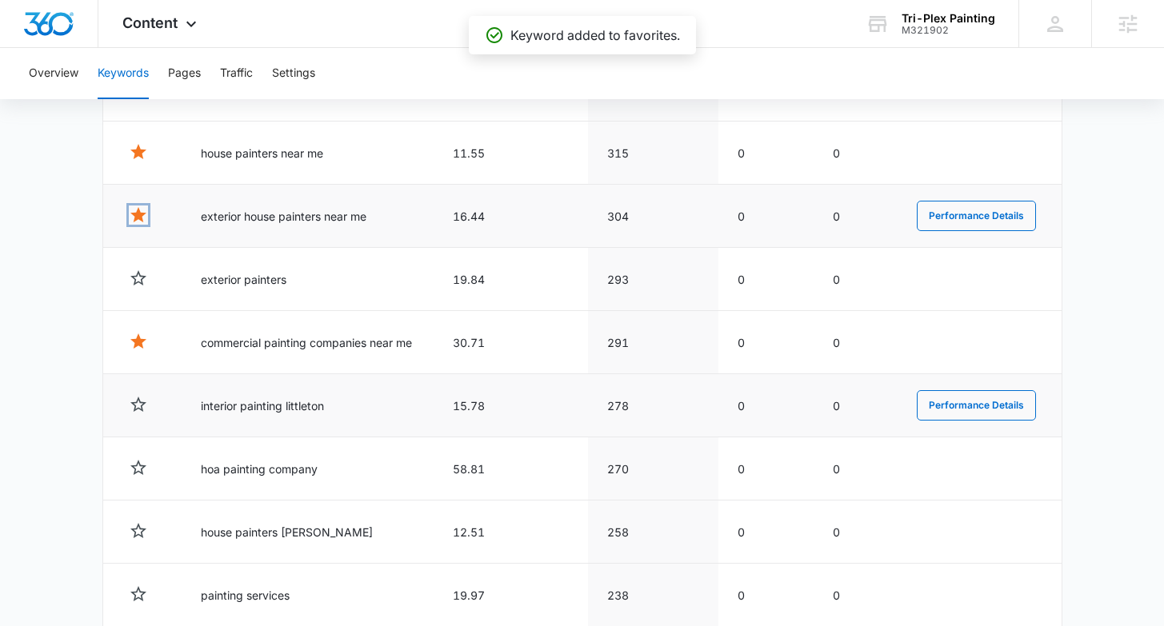
scroll to position [1128, 0]
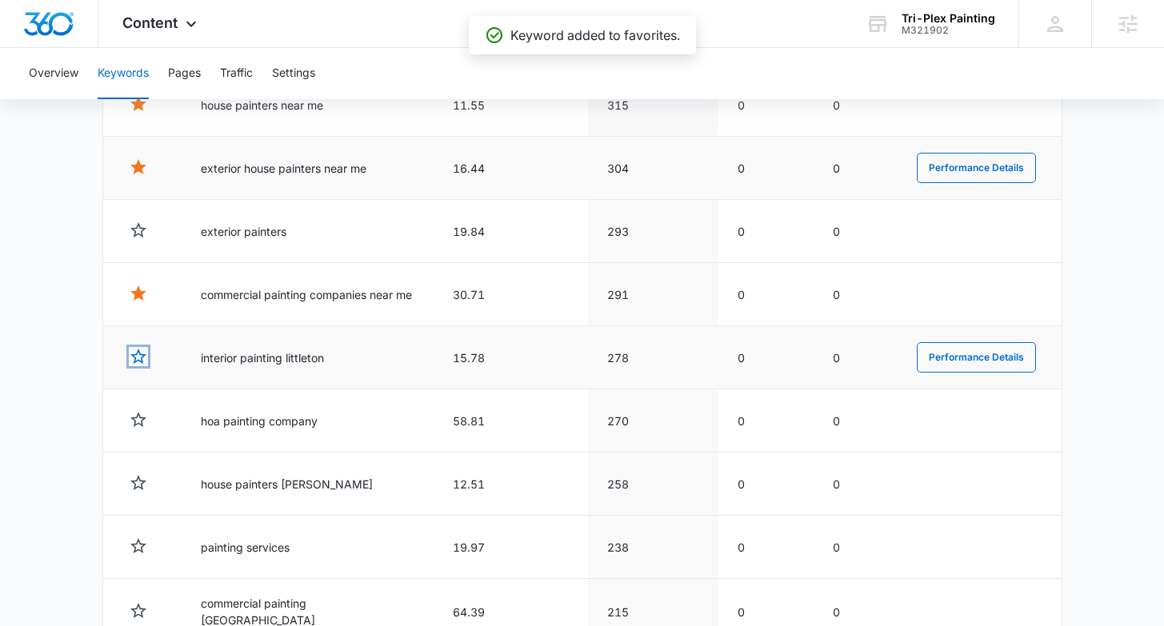
drag, startPoint x: 134, startPoint y: 358, endPoint x: 156, endPoint y: 351, distance: 22.5
click at [134, 358] on icon "button" at bounding box center [138, 356] width 16 height 15
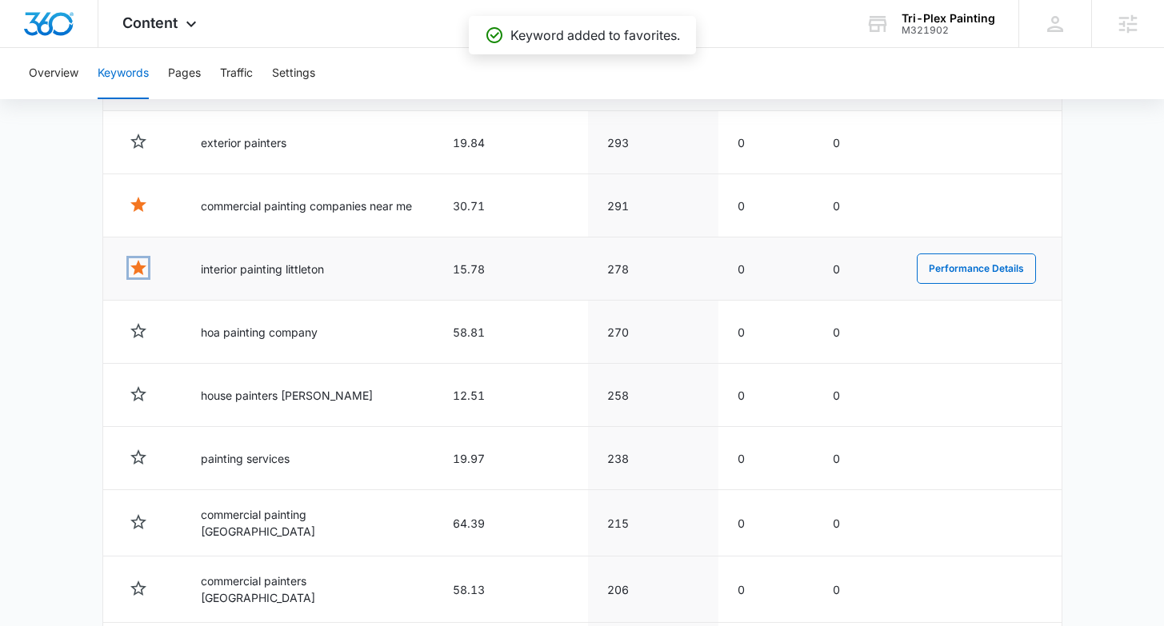
scroll to position [1248, 0]
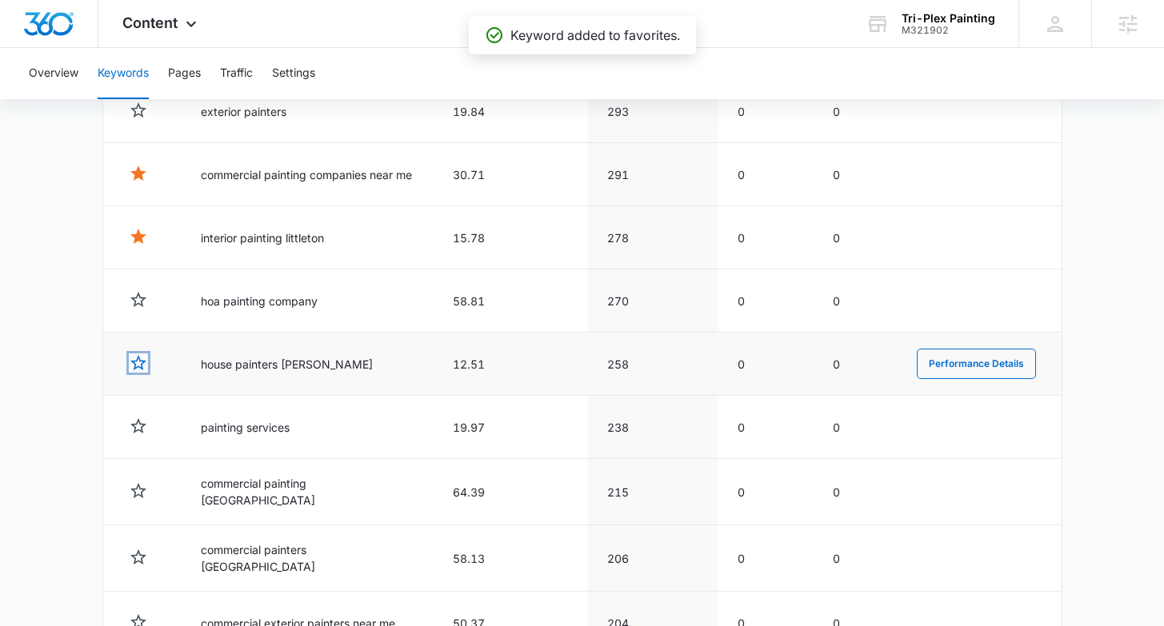
click at [142, 367] on icon "button" at bounding box center [138, 362] width 16 height 15
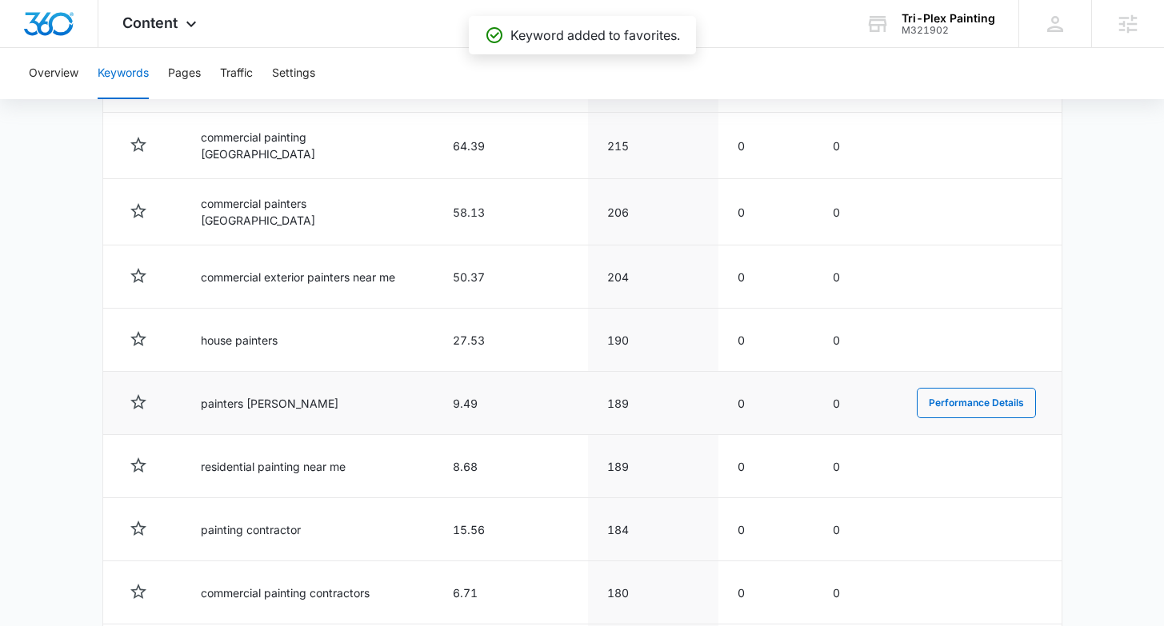
scroll to position [1611, 0]
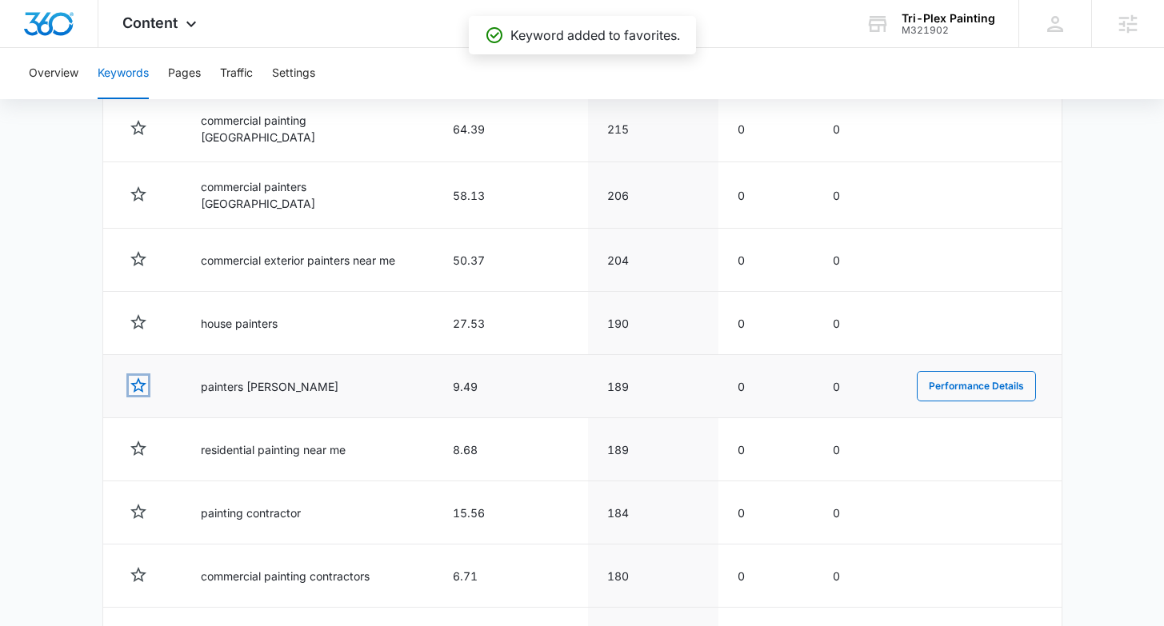
click at [146, 382] on icon "button" at bounding box center [138, 385] width 19 height 19
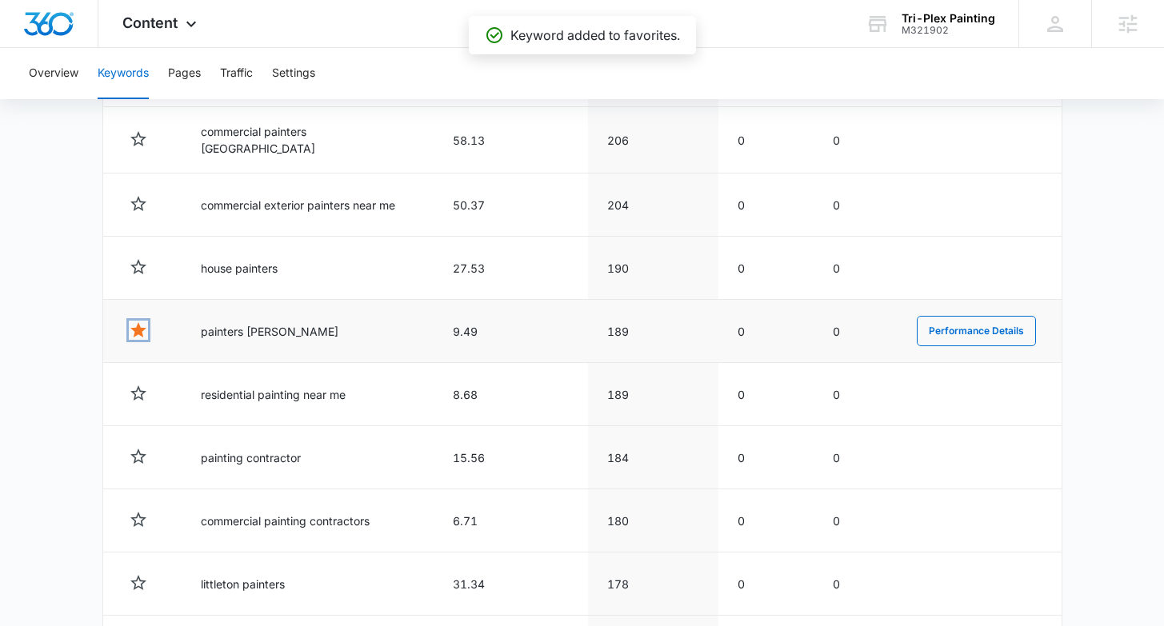
scroll to position [1667, 0]
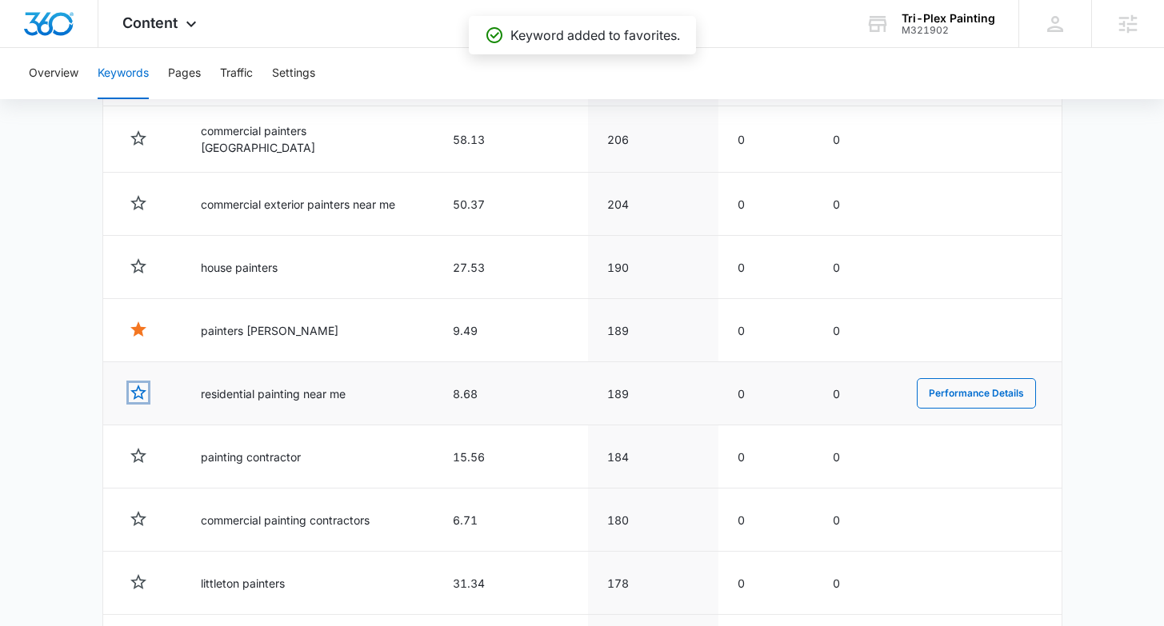
click at [138, 388] on icon "button" at bounding box center [138, 392] width 19 height 19
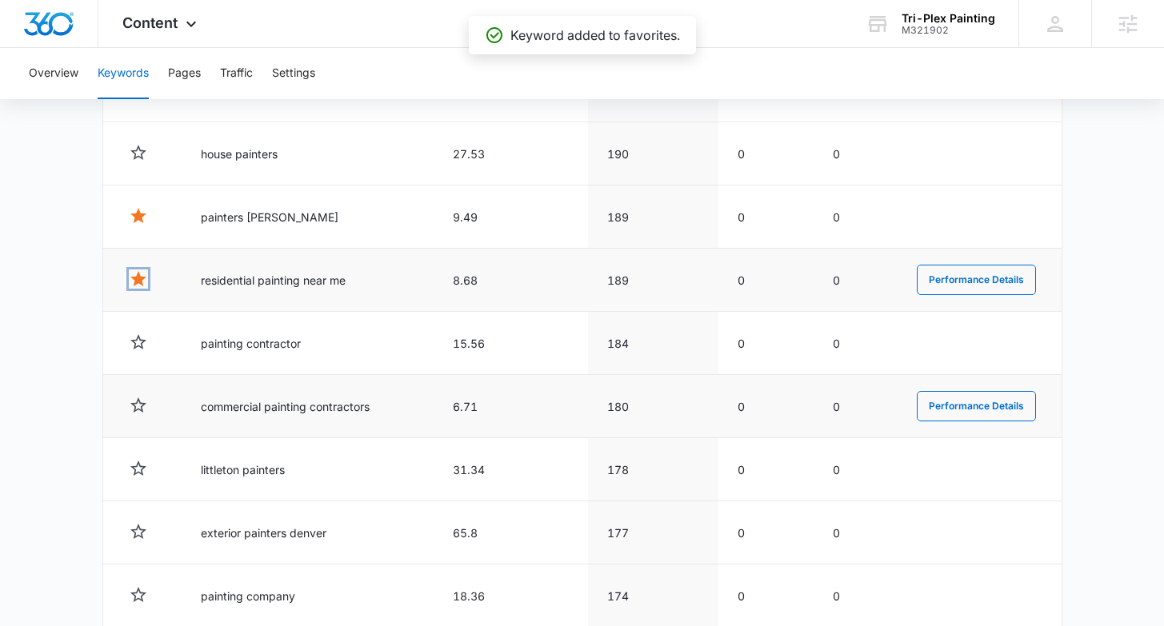
scroll to position [1799, 0]
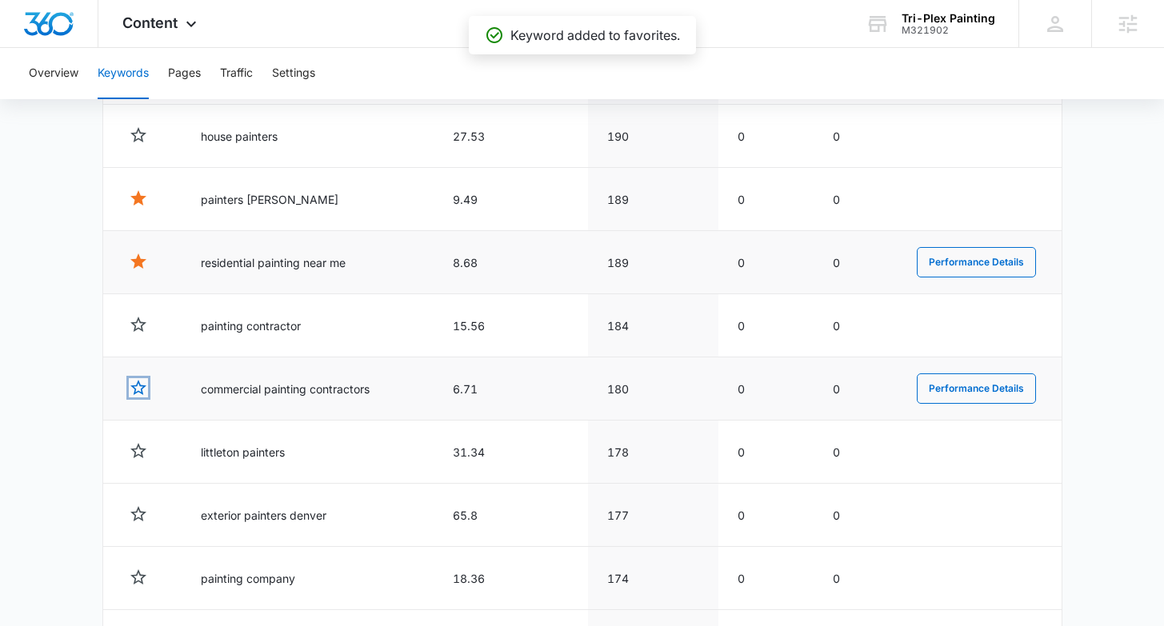
click at [141, 382] on icon "button" at bounding box center [138, 387] width 16 height 15
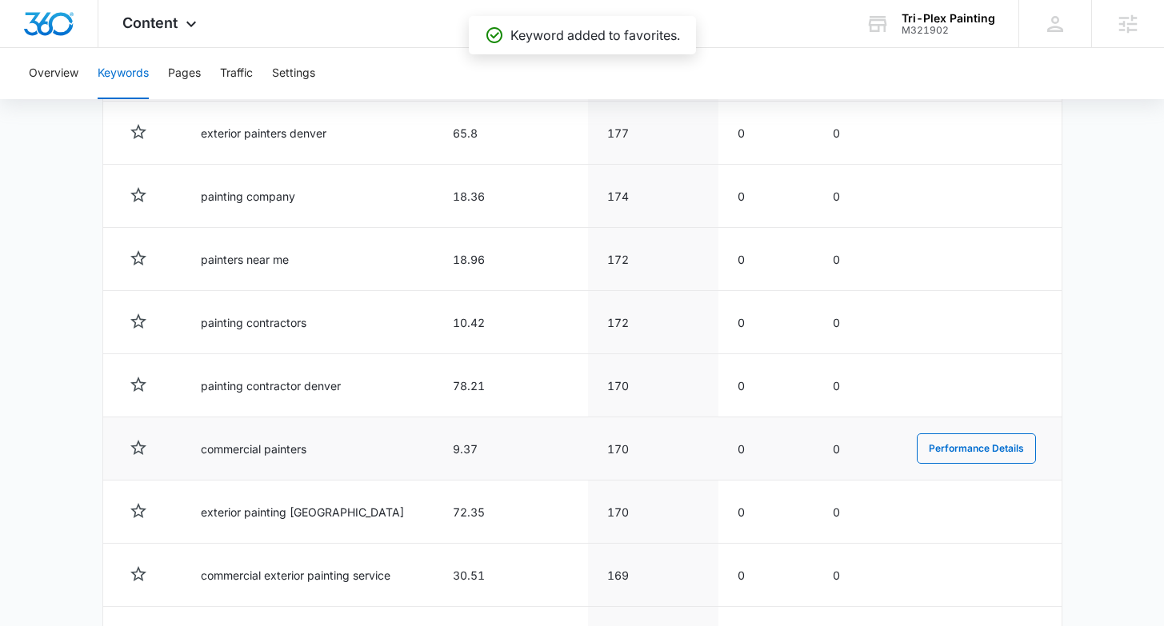
scroll to position [2180, 0]
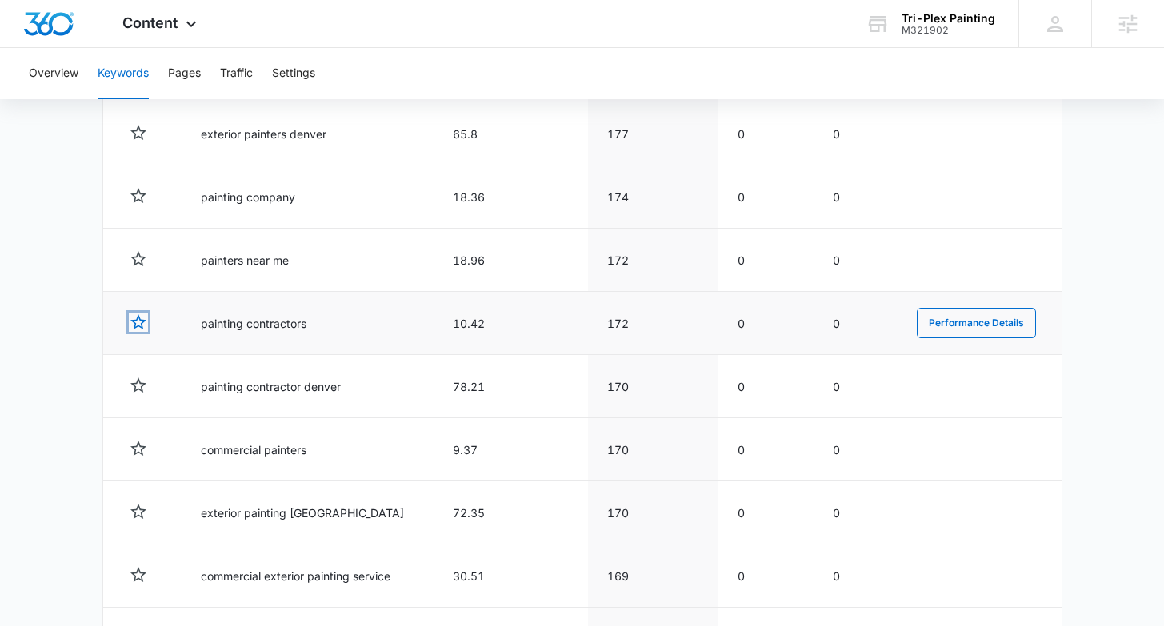
click at [139, 318] on icon "button" at bounding box center [138, 322] width 19 height 19
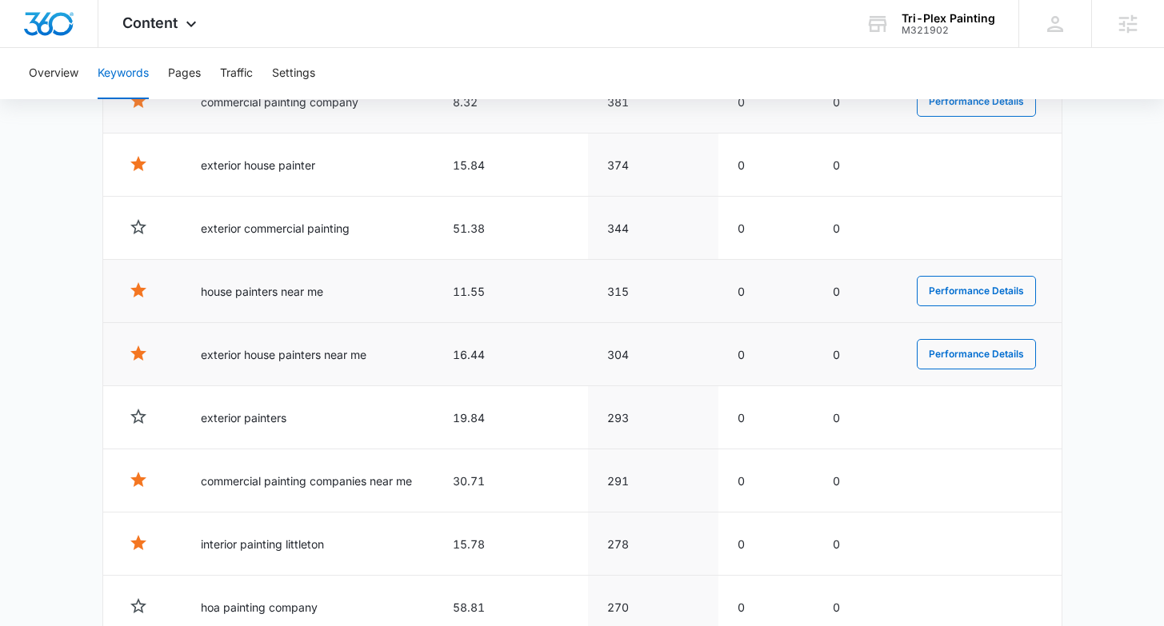
scroll to position [936, 0]
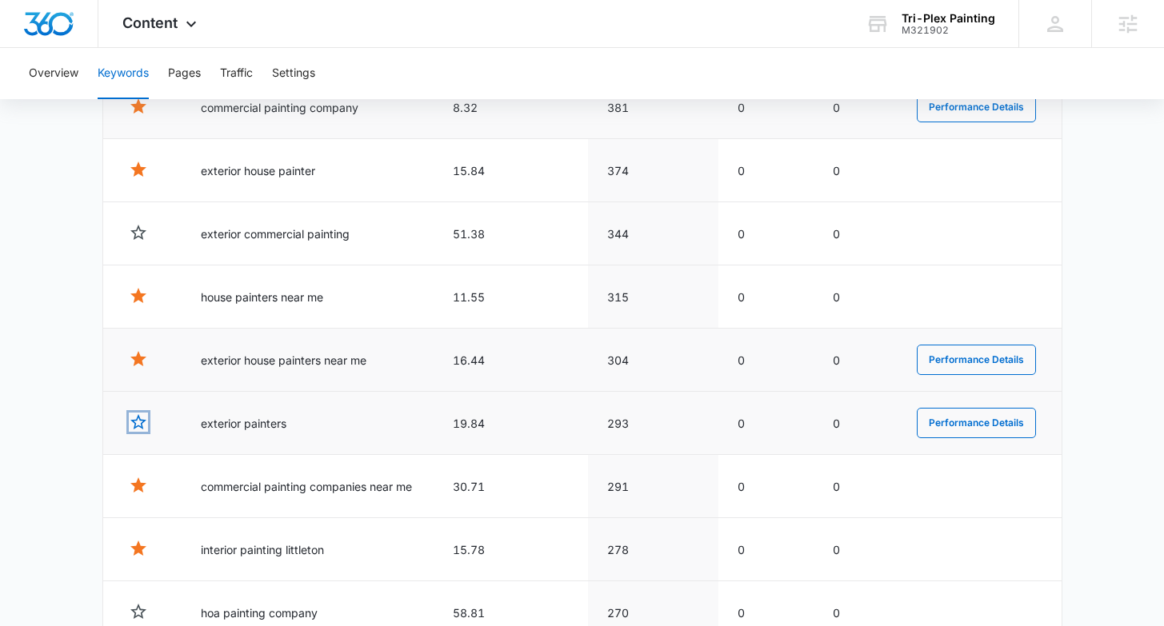
click at [138, 418] on icon "button" at bounding box center [138, 421] width 16 height 15
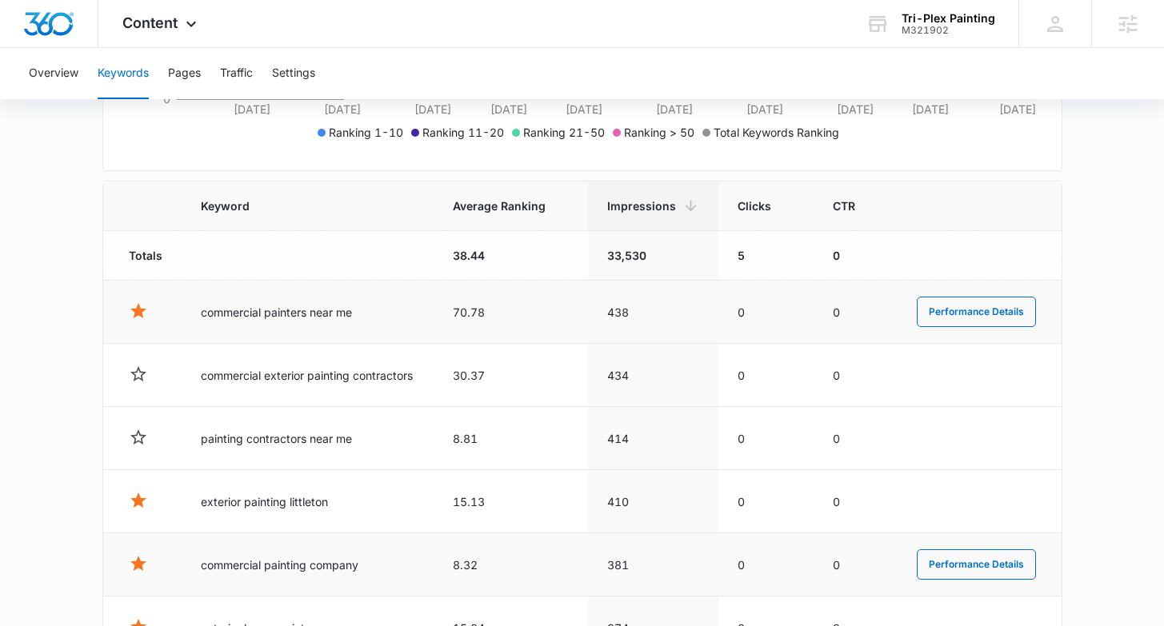
scroll to position [487, 0]
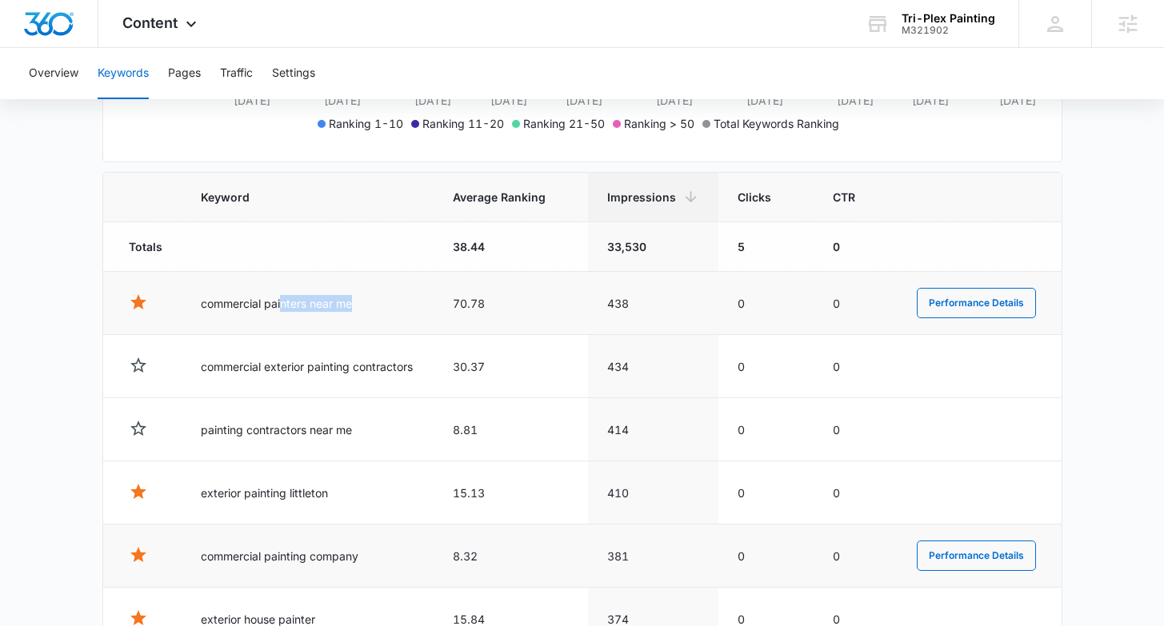
drag, startPoint x: 374, startPoint y: 306, endPoint x: 283, endPoint y: 302, distance: 90.5
click at [283, 302] on td "commercial painters near me" at bounding box center [308, 303] width 252 height 63
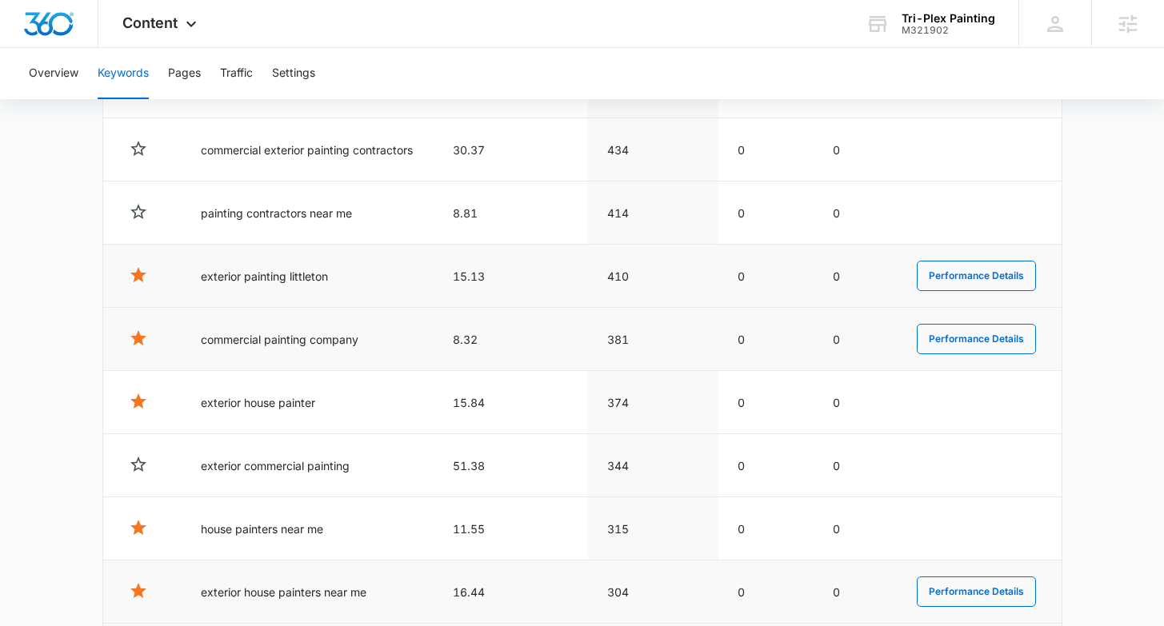
scroll to position [706, 0]
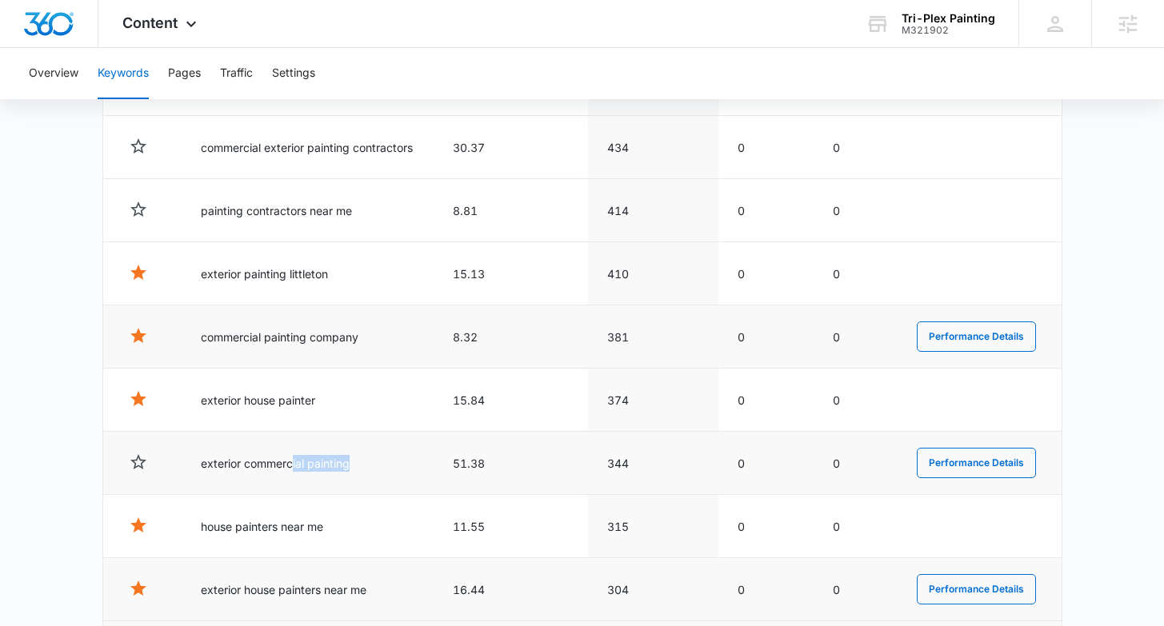
drag, startPoint x: 373, startPoint y: 464, endPoint x: 325, endPoint y: 458, distance: 48.3
click at [290, 462] on td "exterior commercial painting" at bounding box center [308, 463] width 252 height 63
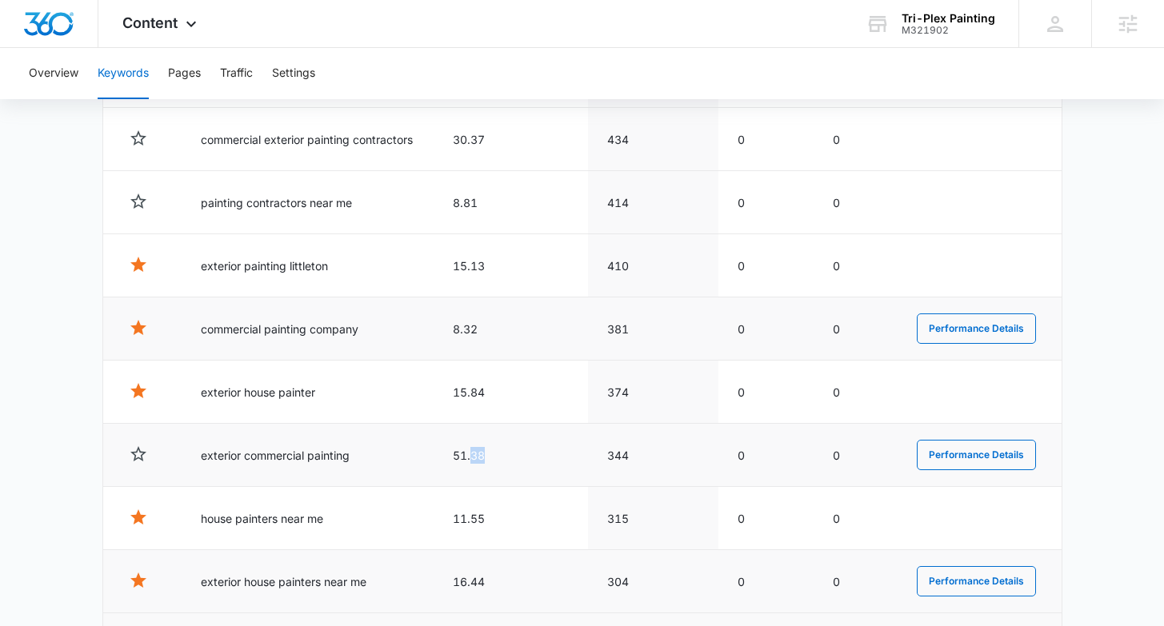
drag, startPoint x: 509, startPoint y: 456, endPoint x: 477, endPoint y: 457, distance: 32.0
click at [477, 457] on td "51.38" at bounding box center [511, 455] width 154 height 63
drag, startPoint x: 440, startPoint y: 454, endPoint x: 474, endPoint y: 458, distance: 33.8
click at [474, 454] on td "51.38" at bounding box center [511, 455] width 154 height 63
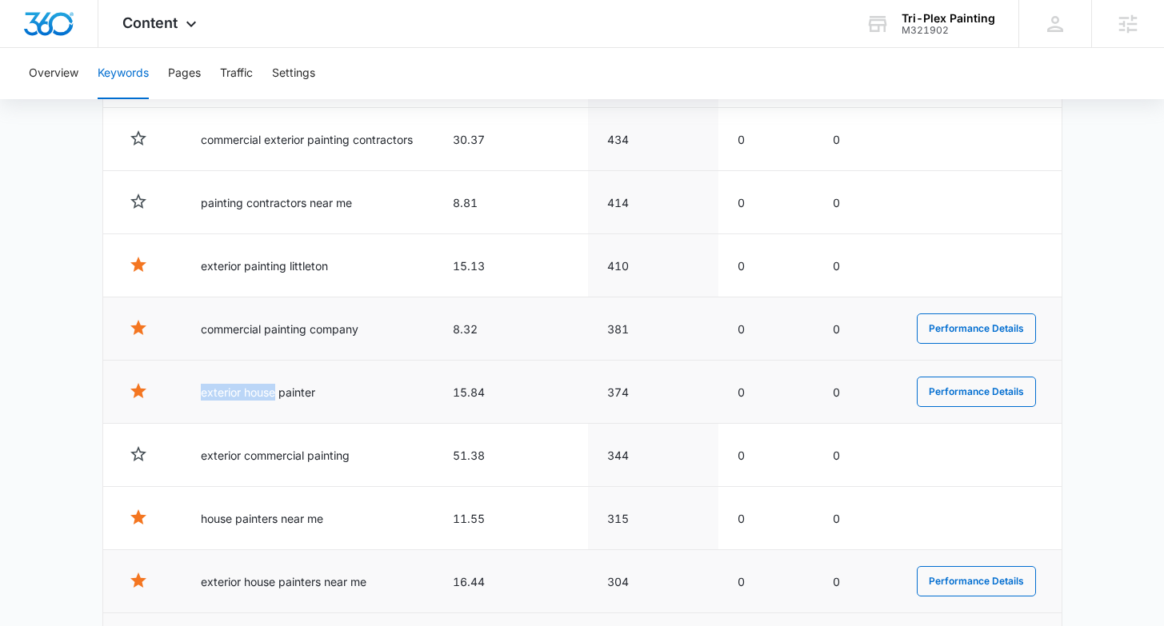
drag, startPoint x: 200, startPoint y: 393, endPoint x: 370, endPoint y: 386, distance: 170.6
click at [275, 393] on td "exterior house painter" at bounding box center [308, 392] width 252 height 63
drag, startPoint x: 430, startPoint y: 387, endPoint x: 494, endPoint y: 394, distance: 63.5
click at [493, 394] on tr "exterior house painter 15.84 374 0 0 Performance Details" at bounding box center [582, 392] width 958 height 63
click at [495, 393] on td "15.84" at bounding box center [511, 392] width 154 height 63
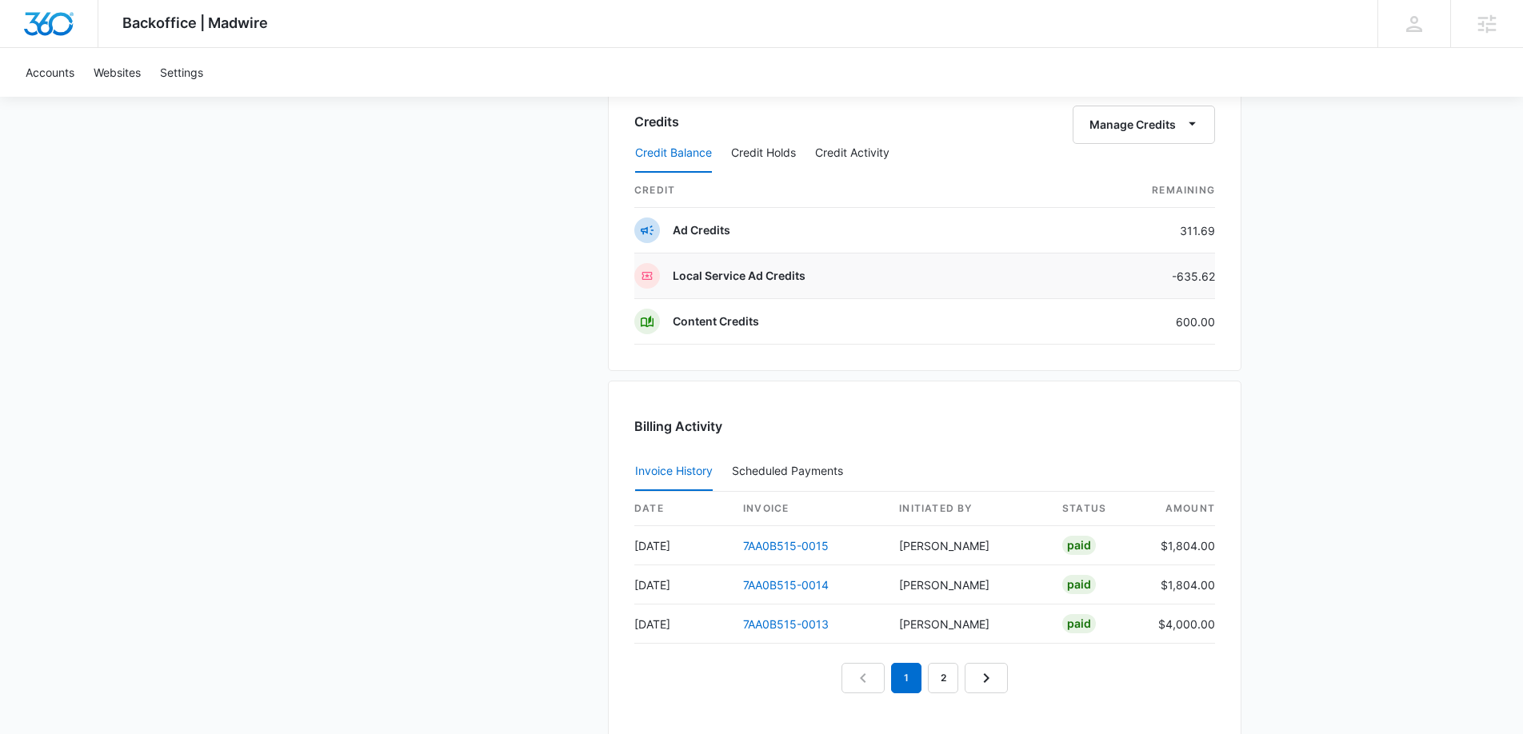
scroll to position [1097, 0]
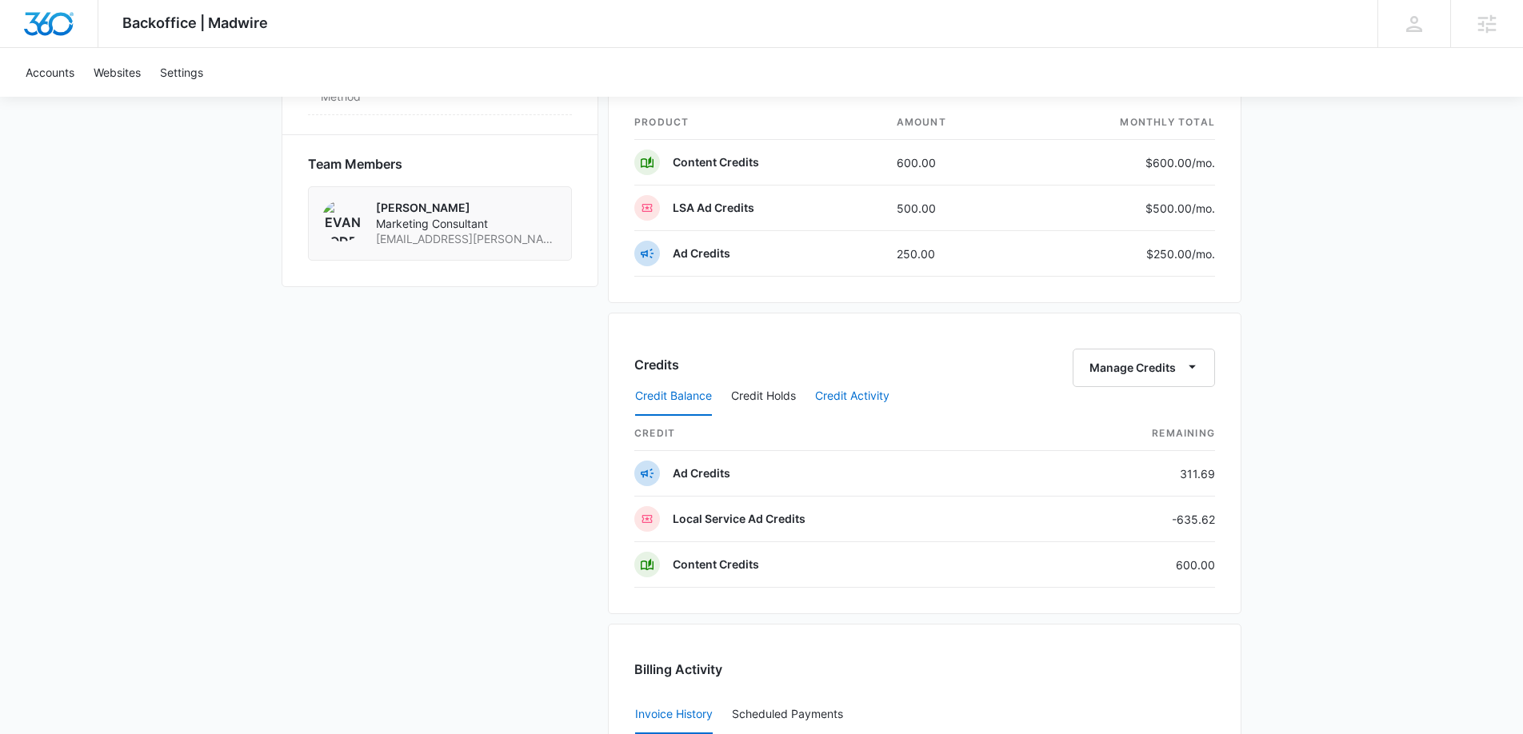
click at [846, 402] on button "Credit Activity" at bounding box center [852, 397] width 74 height 38
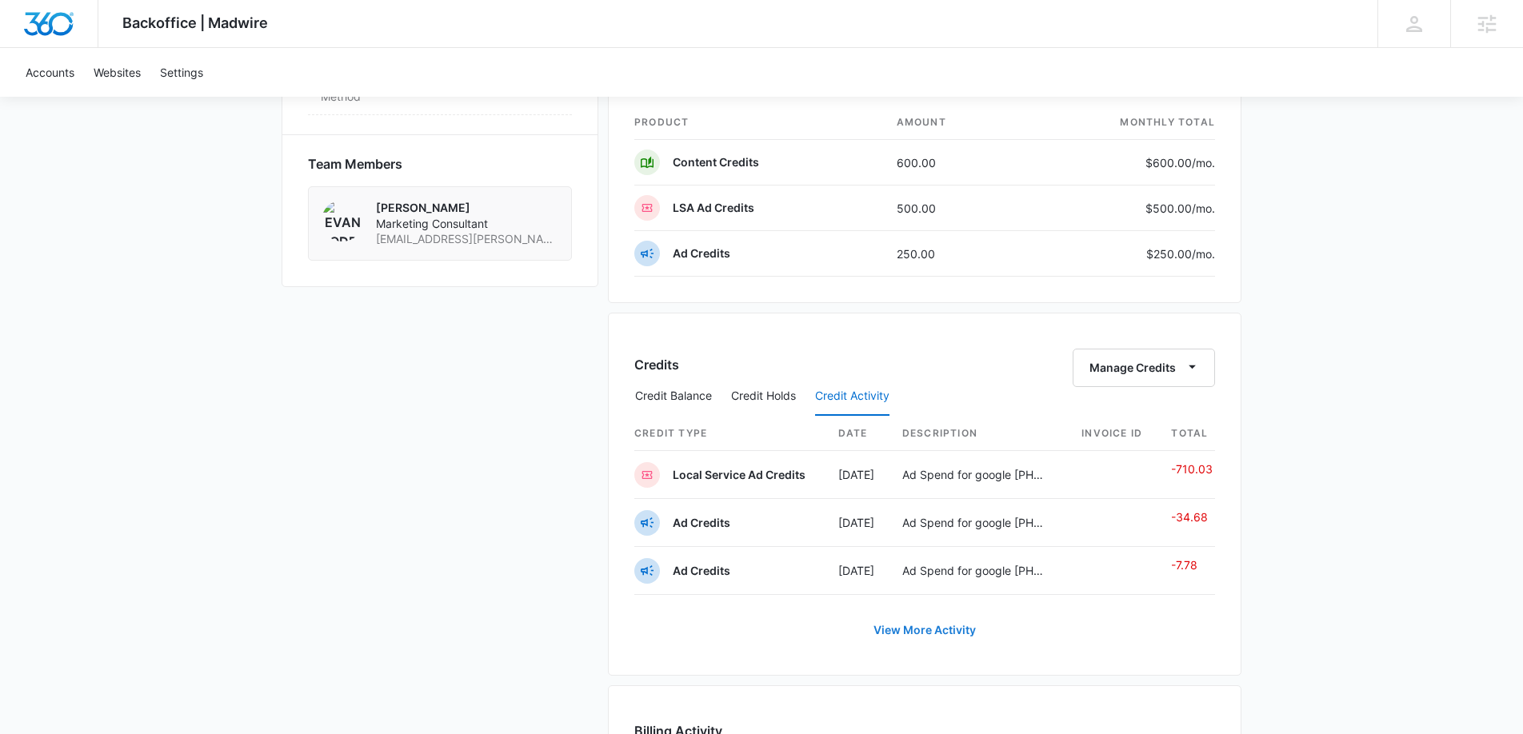
click at [951, 628] on link "View More Activity" at bounding box center [925, 630] width 134 height 38
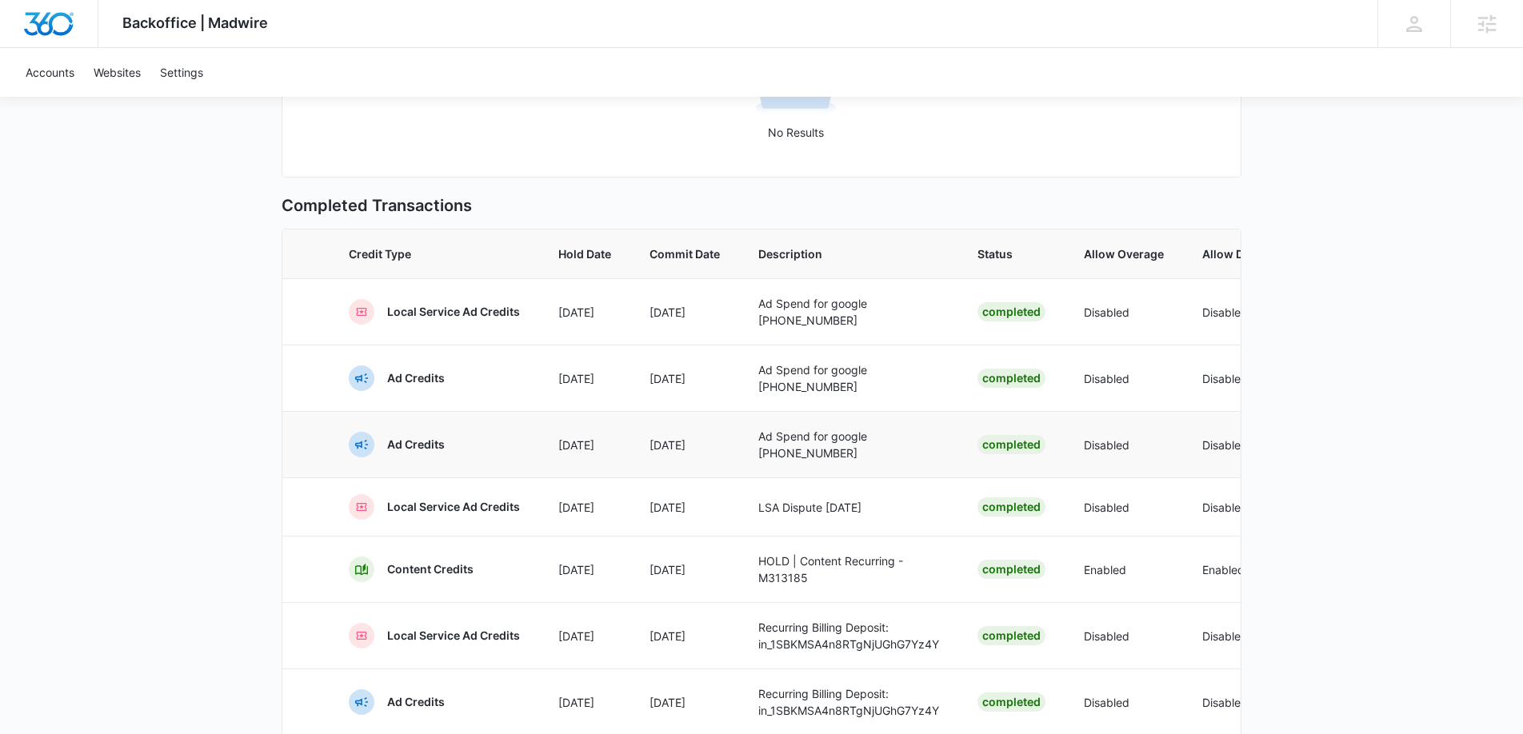
scroll to position [366, 0]
